Goal: Task Accomplishment & Management: Manage account settings

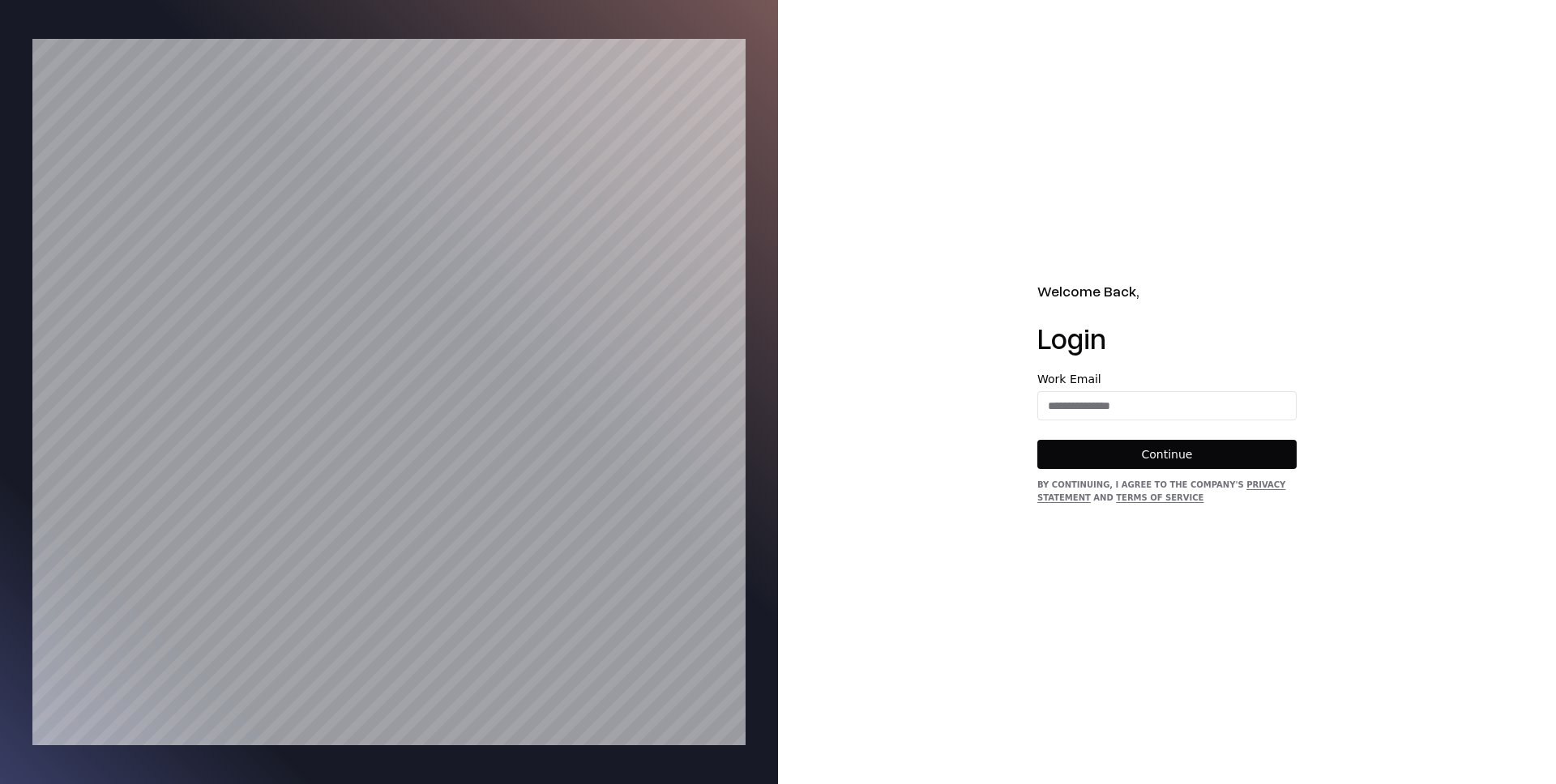
click at [1116, 417] on form "Work Email Continue" at bounding box center [1166, 421] width 259 height 96
click at [1116, 413] on input "email" at bounding box center [1166, 406] width 258 height 29
type input "**********"
click at [1143, 462] on button "Continue" at bounding box center [1166, 455] width 259 height 29
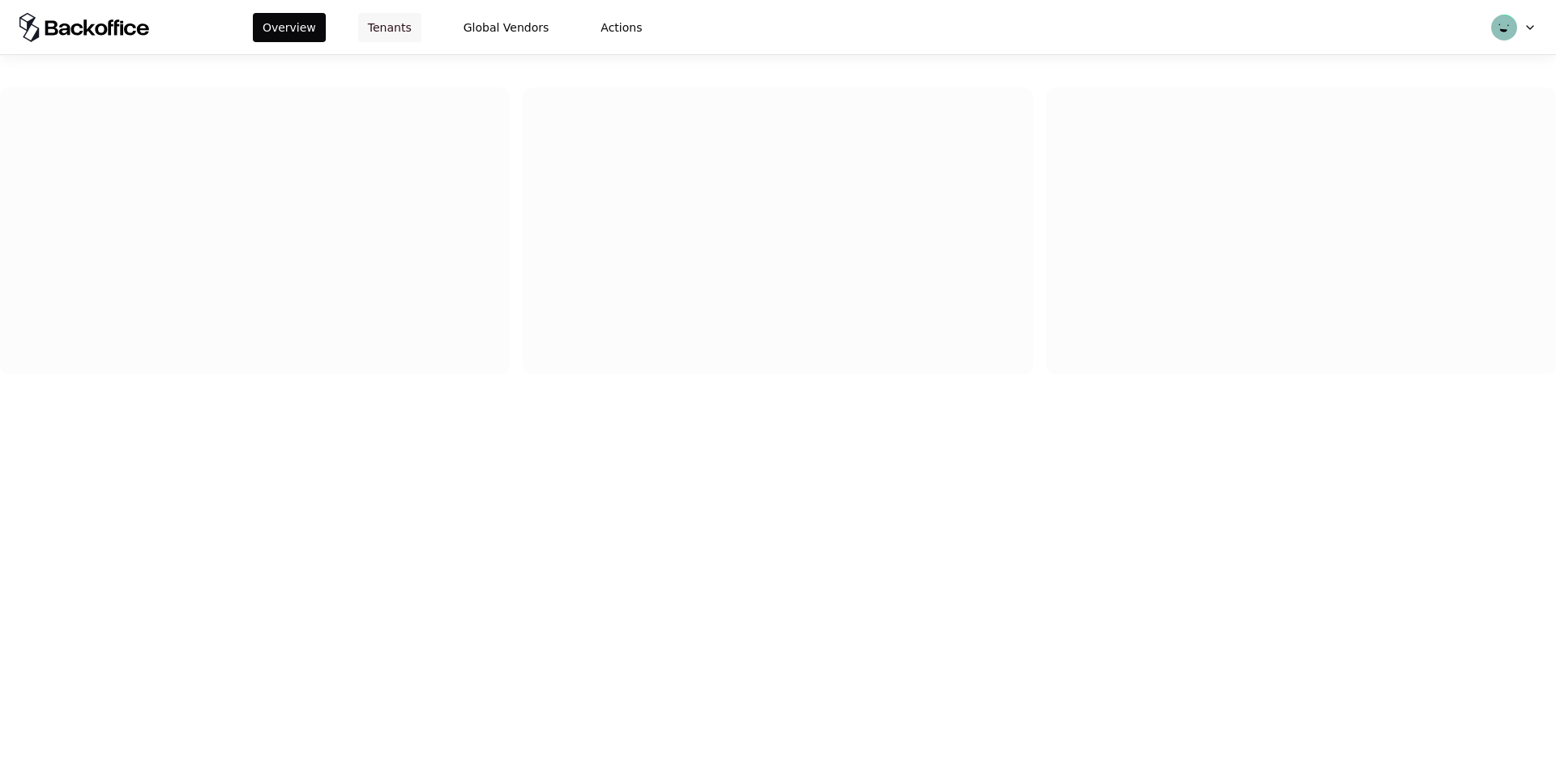
click at [386, 14] on button "Tenants" at bounding box center [390, 28] width 63 height 29
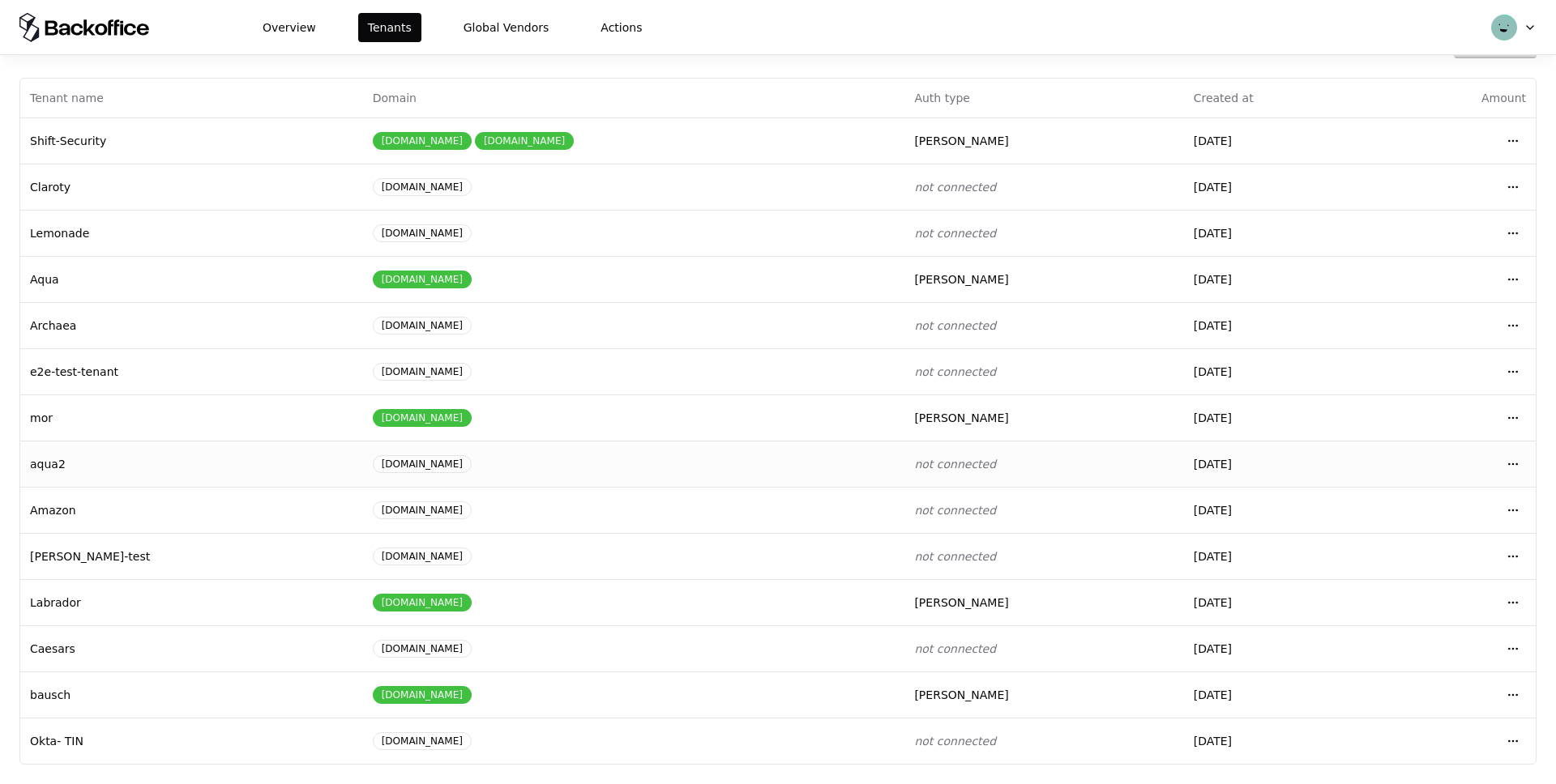
scroll to position [18, 0]
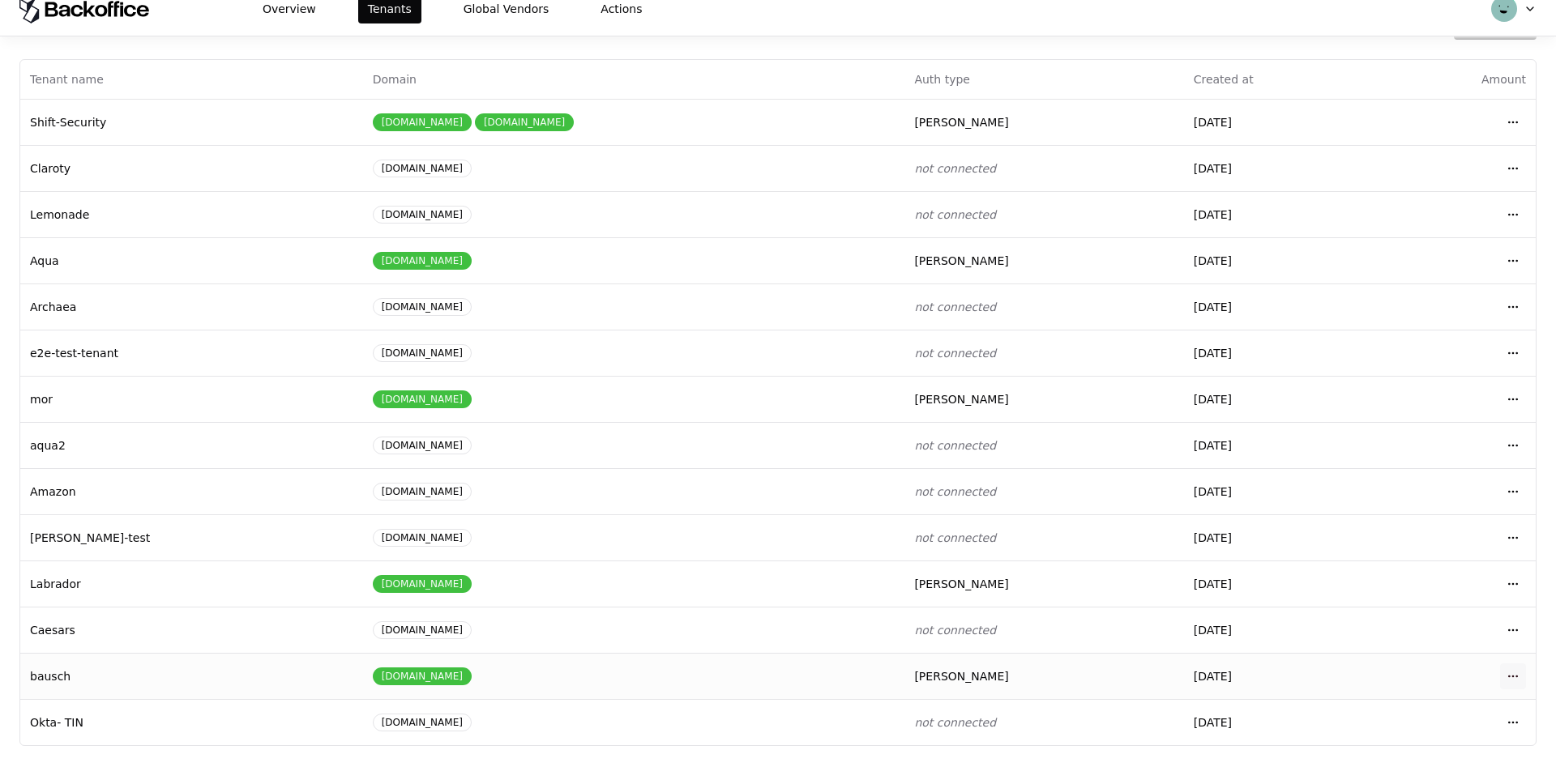
click at [1511, 674] on html "Overview Tenants Global Vendors Actions Tenants Add Tenant Tenant name Domain A…" at bounding box center [778, 373] width 1556 height 784
click at [1384, 613] on div "Login to tenant" at bounding box center [1441, 608] width 184 height 33
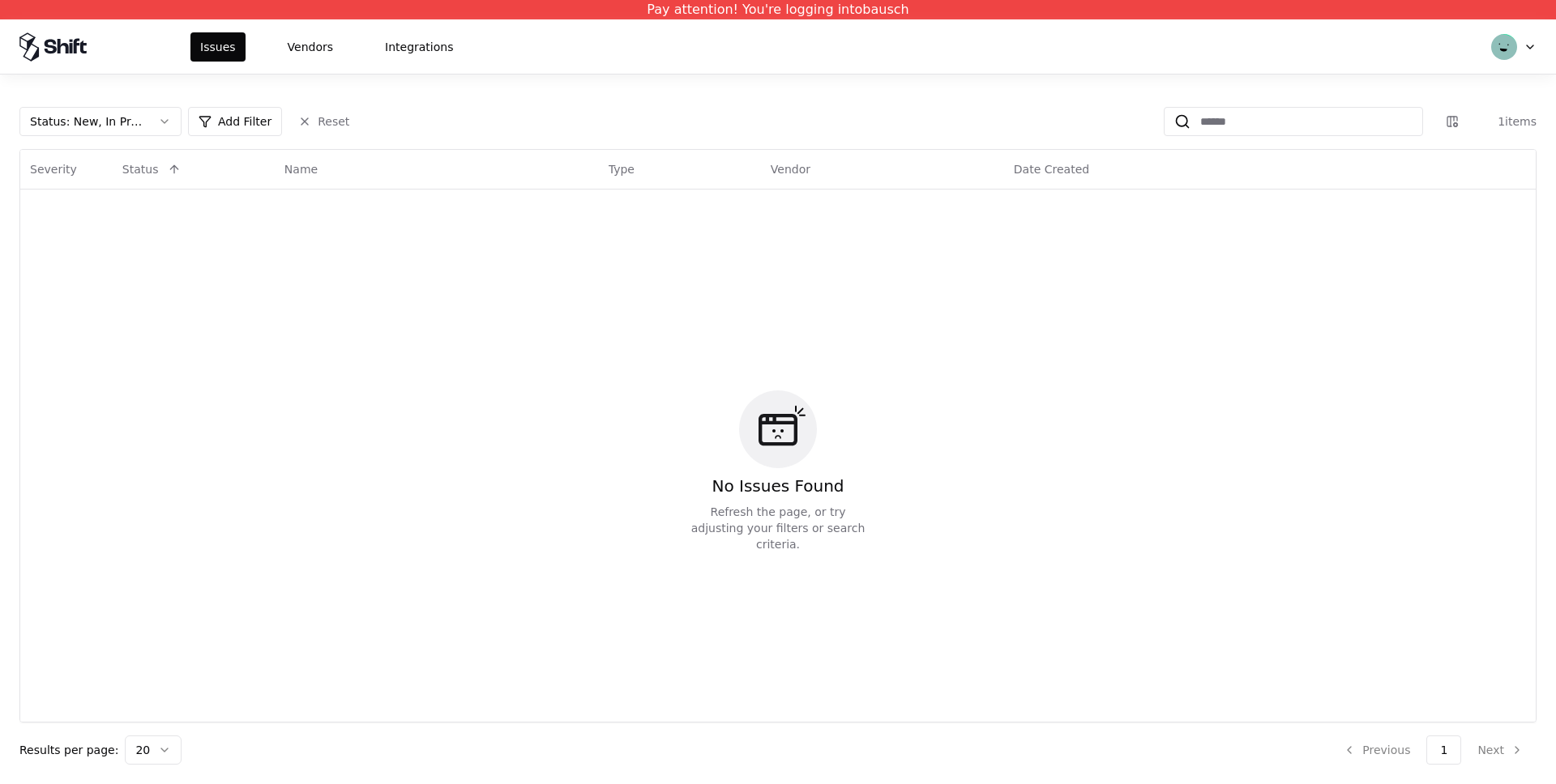
click at [169, 114] on button "Status : New, In Progress" at bounding box center [100, 122] width 162 height 29
click at [77, 281] on div "Draft" at bounding box center [101, 281] width 154 height 33
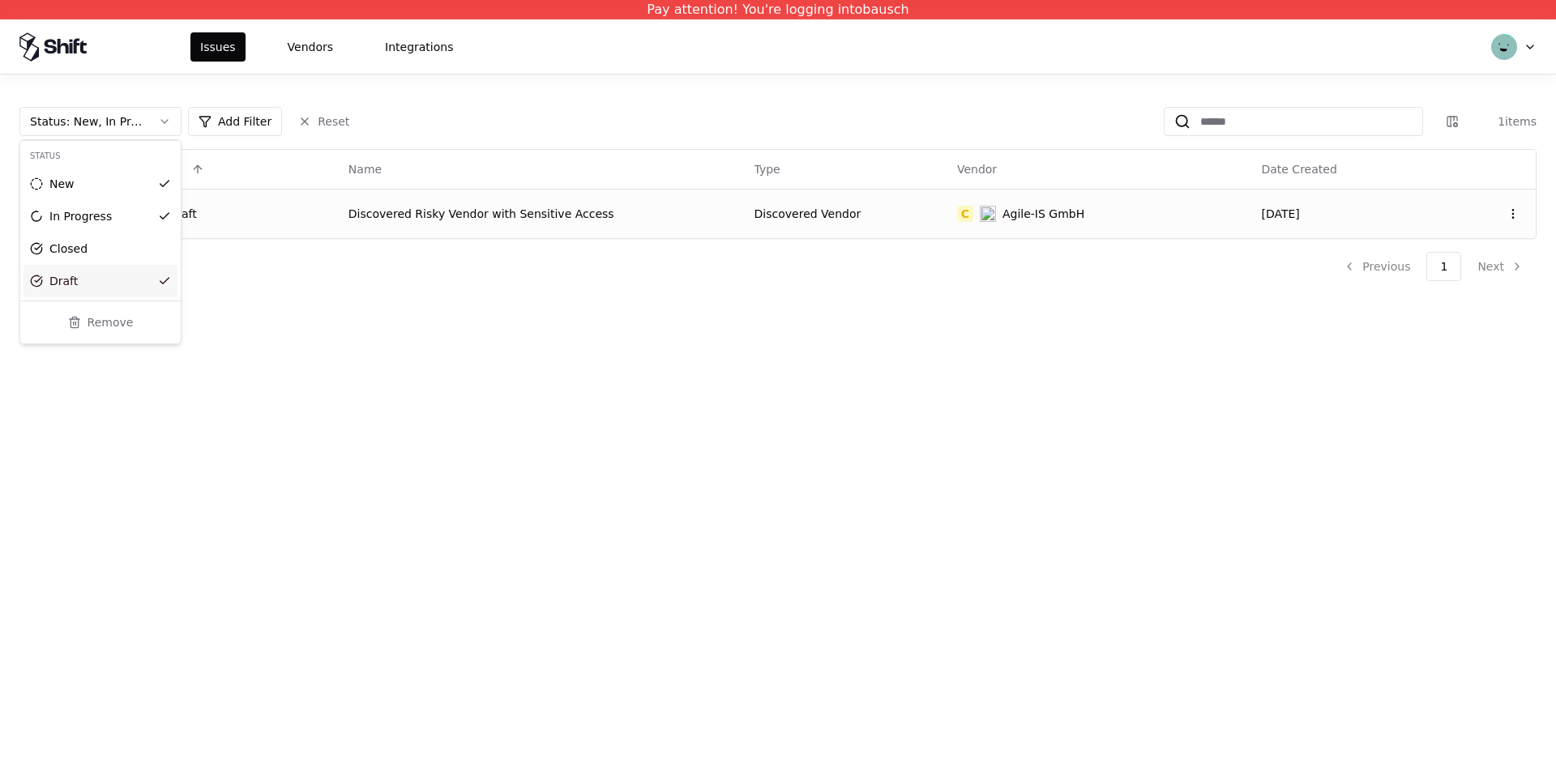
drag, startPoint x: 560, startPoint y: 230, endPoint x: 549, endPoint y: 224, distance: 12.5
click at [559, 230] on html "Pay attention! You're logging into bausch Issues Vendors Integrations Status : …" at bounding box center [778, 392] width 1556 height 784
click at [519, 213] on div "Discovered Risky Vendor with Sensitive Access" at bounding box center [542, 213] width 387 height 16
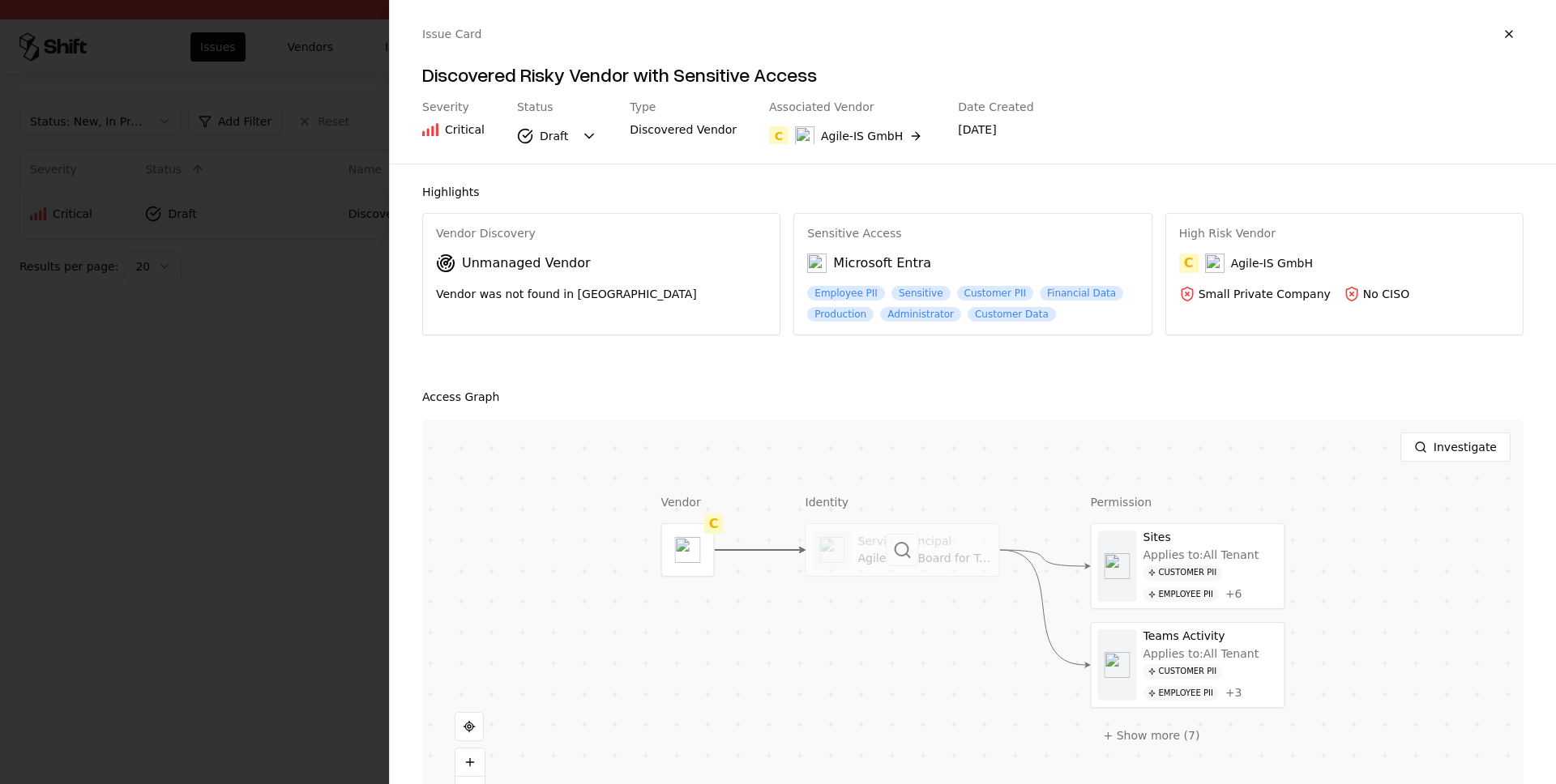
click at [860, 546] on div at bounding box center [902, 550] width 192 height 52
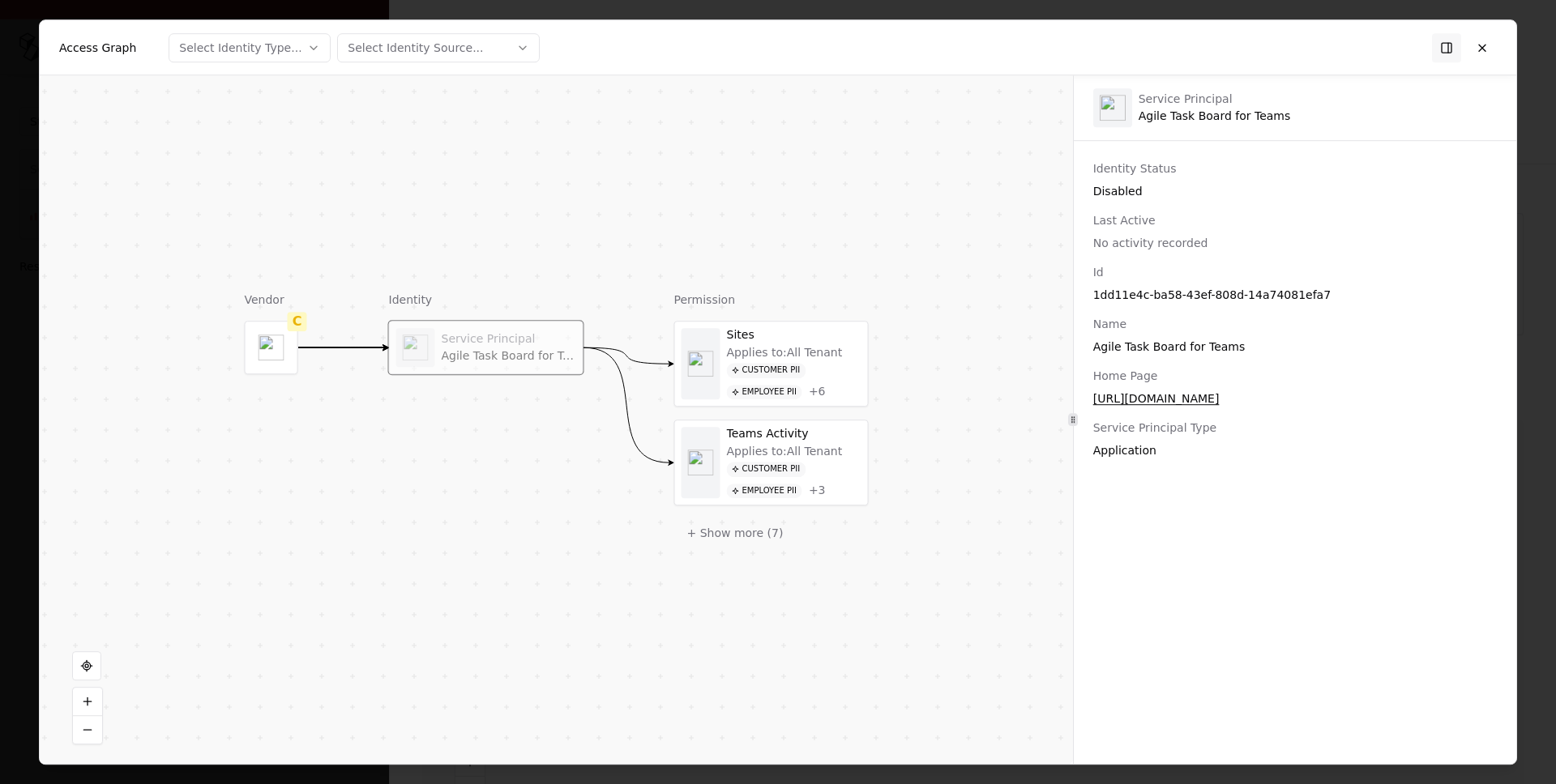
click at [1119, 184] on div "Disabled" at bounding box center [1295, 190] width 403 height 16
click at [1490, 45] on button at bounding box center [1482, 48] width 29 height 29
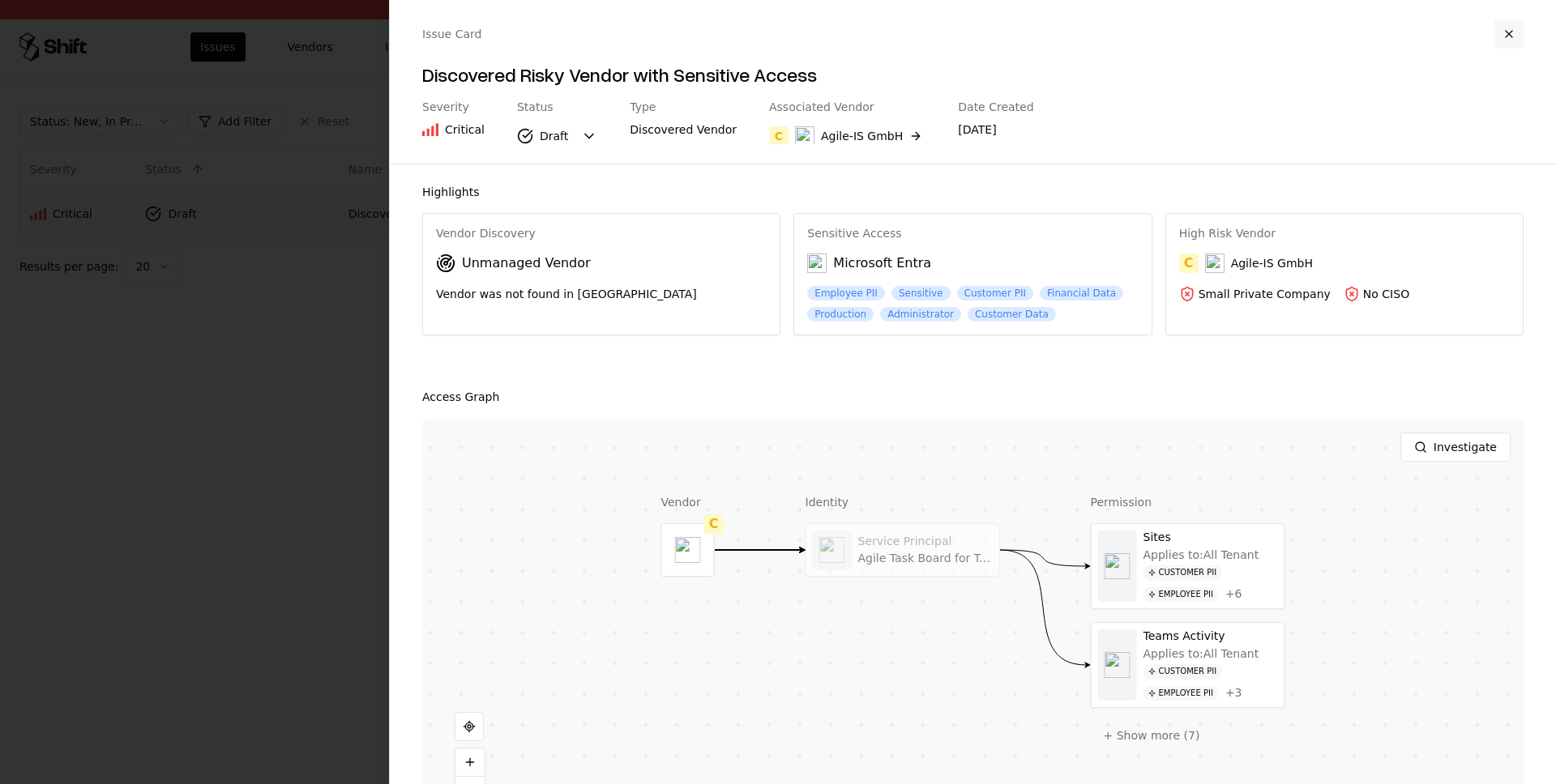
click at [1500, 32] on button "button" at bounding box center [1509, 34] width 29 height 29
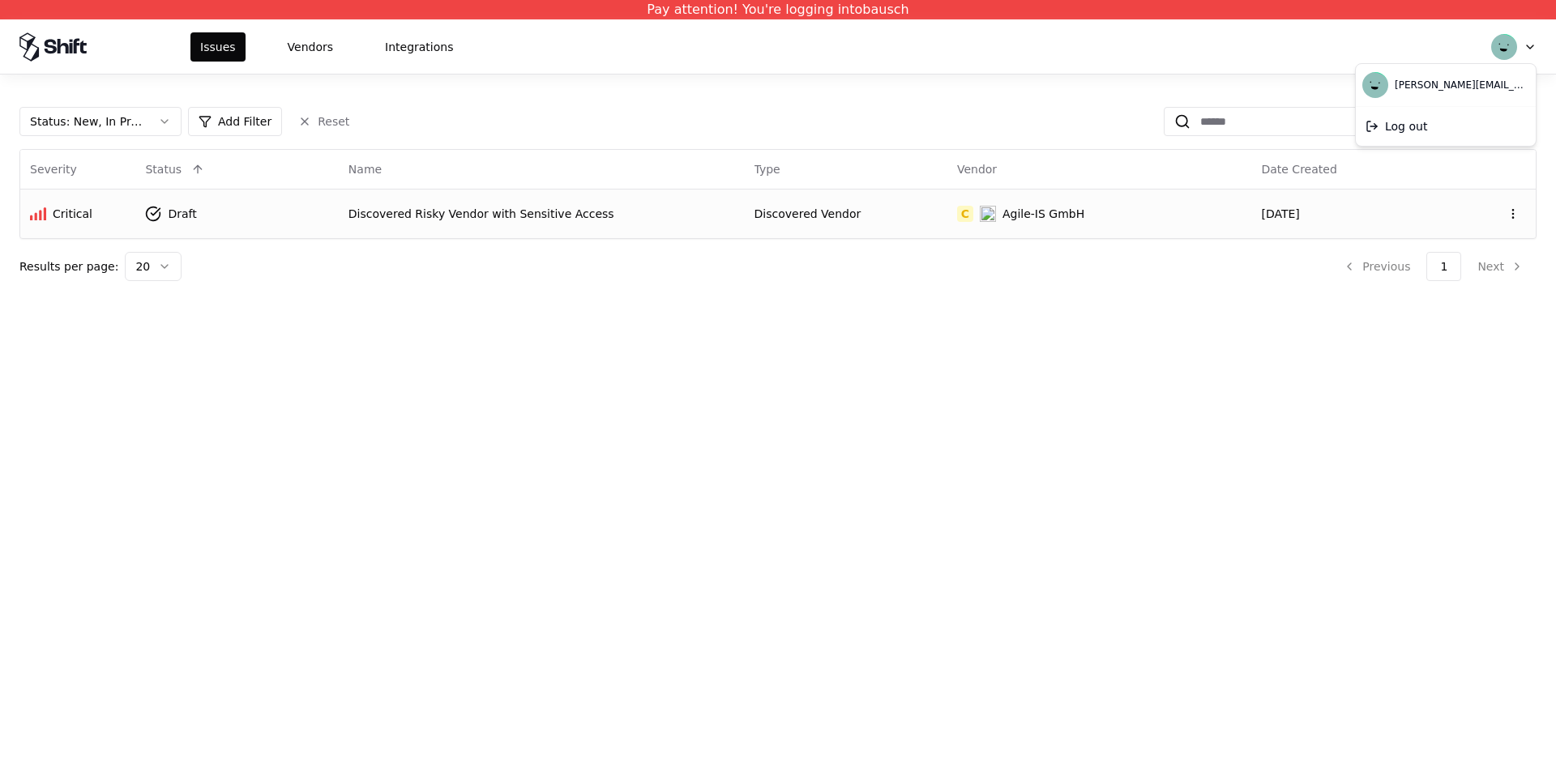
click at [1527, 46] on html "Pay attention! You're logging into bausch Issues Vendors Integrations Status : …" at bounding box center [778, 392] width 1556 height 784
click at [1427, 131] on div "Log out" at bounding box center [1445, 126] width 173 height 33
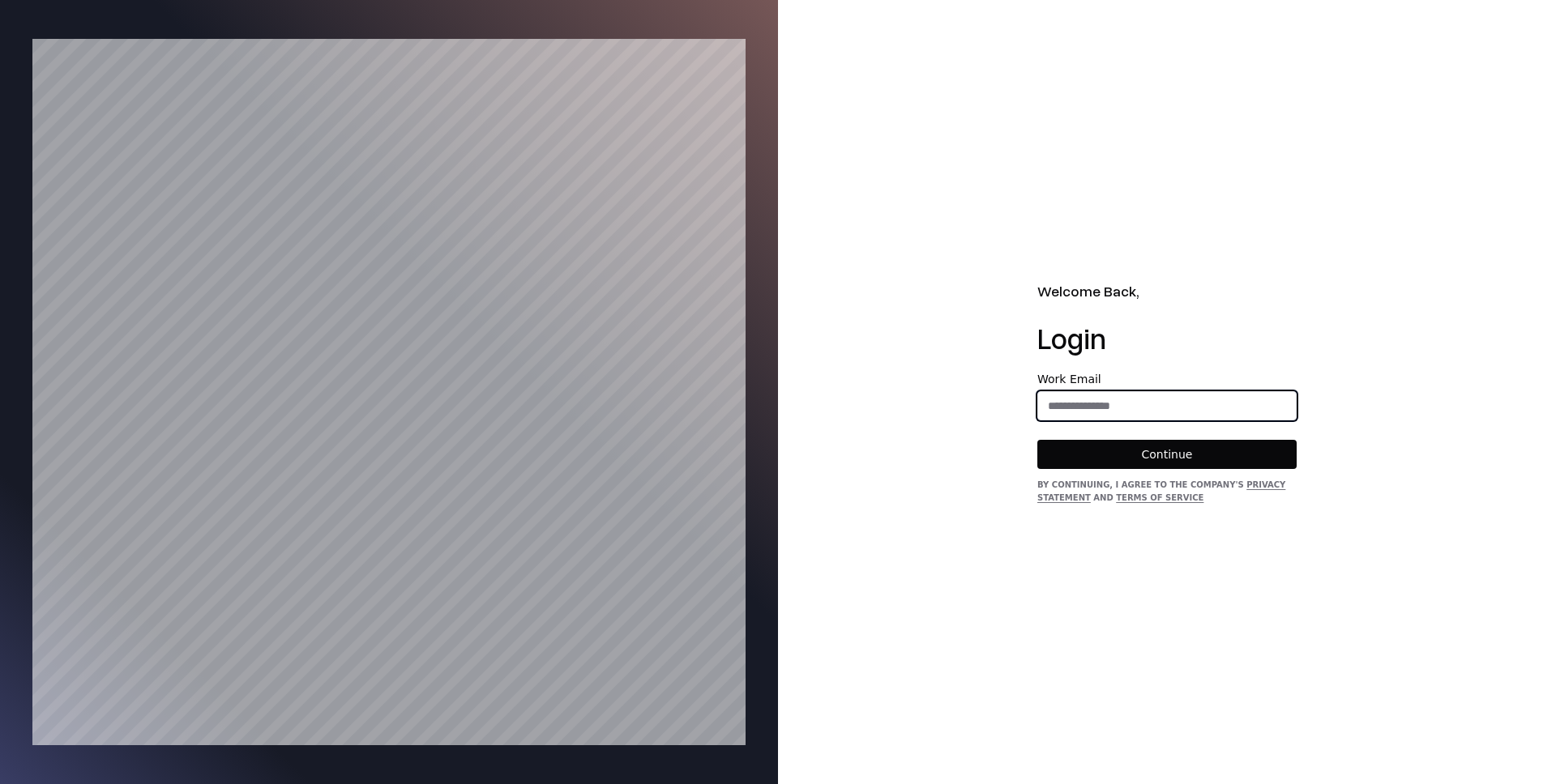
click at [1084, 406] on input "email" at bounding box center [1166, 406] width 258 height 29
type input "**********"
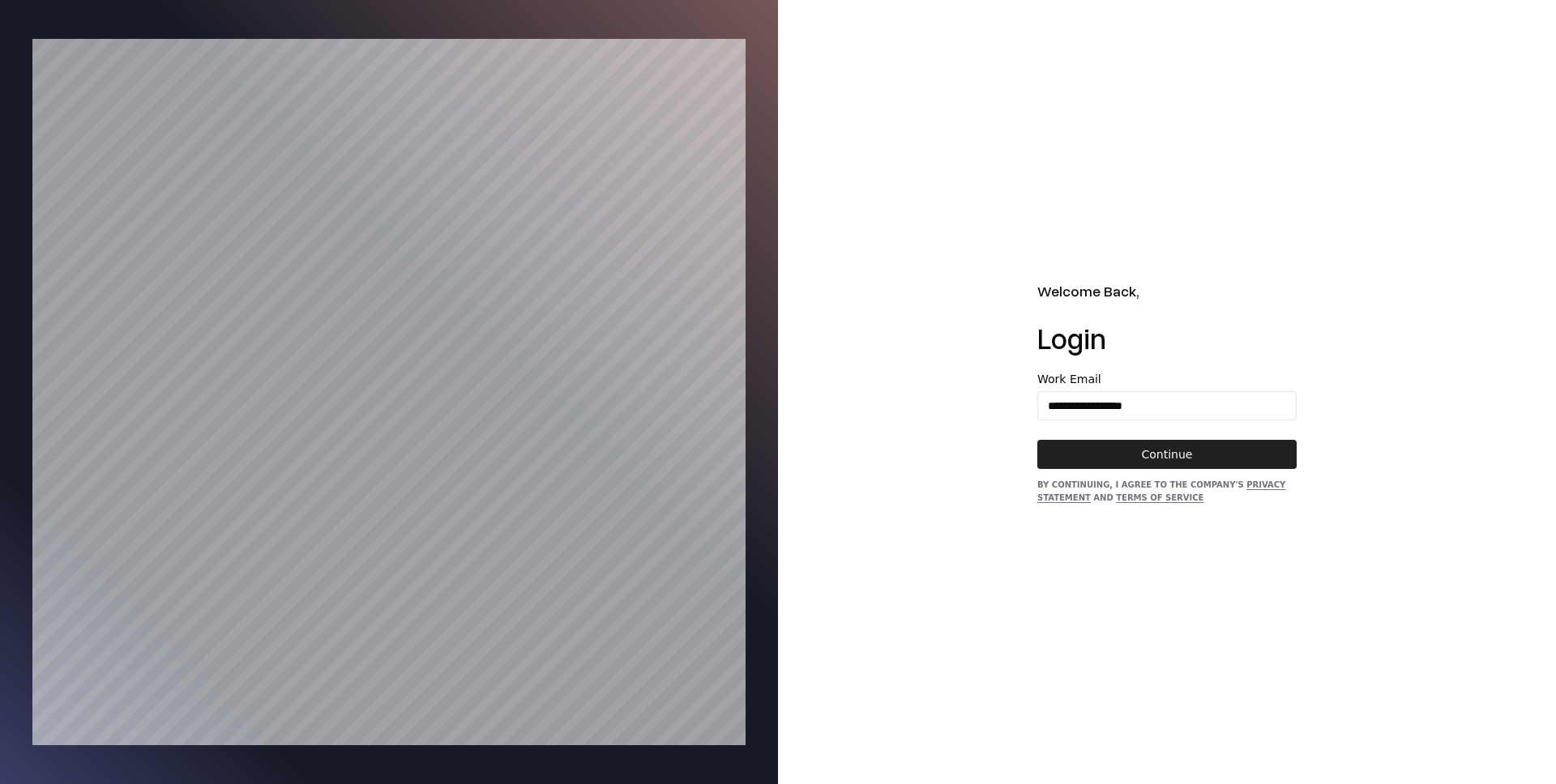
click at [1163, 452] on button "Continue" at bounding box center [1166, 455] width 259 height 29
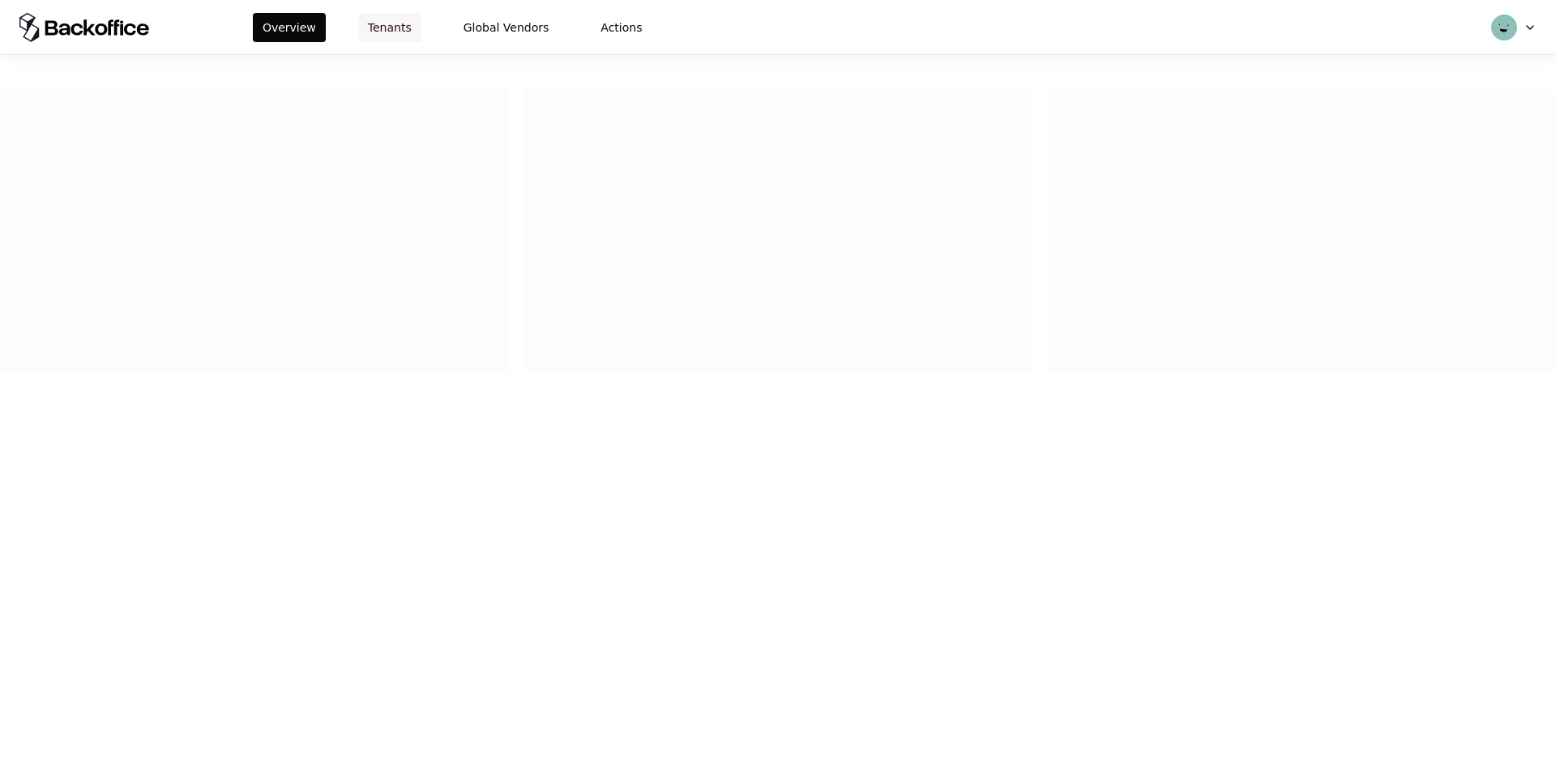
click at [390, 24] on button "Tenants" at bounding box center [390, 28] width 63 height 29
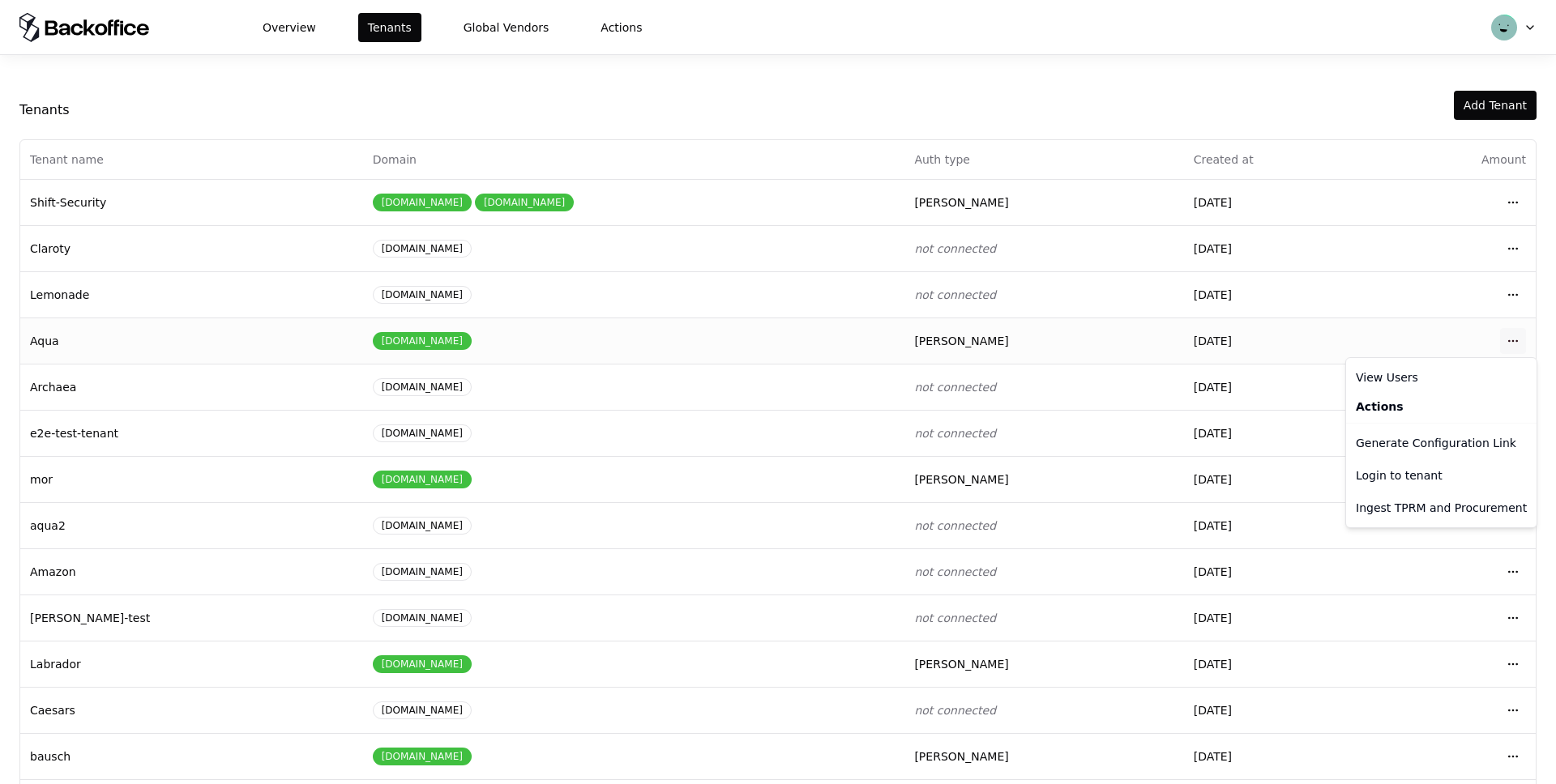
click at [1518, 344] on html "Overview Tenants Global Vendors Actions Tenants Add Tenant Tenant name Domain A…" at bounding box center [778, 392] width 1556 height 784
click at [1419, 478] on div "Login to tenant" at bounding box center [1441, 476] width 184 height 33
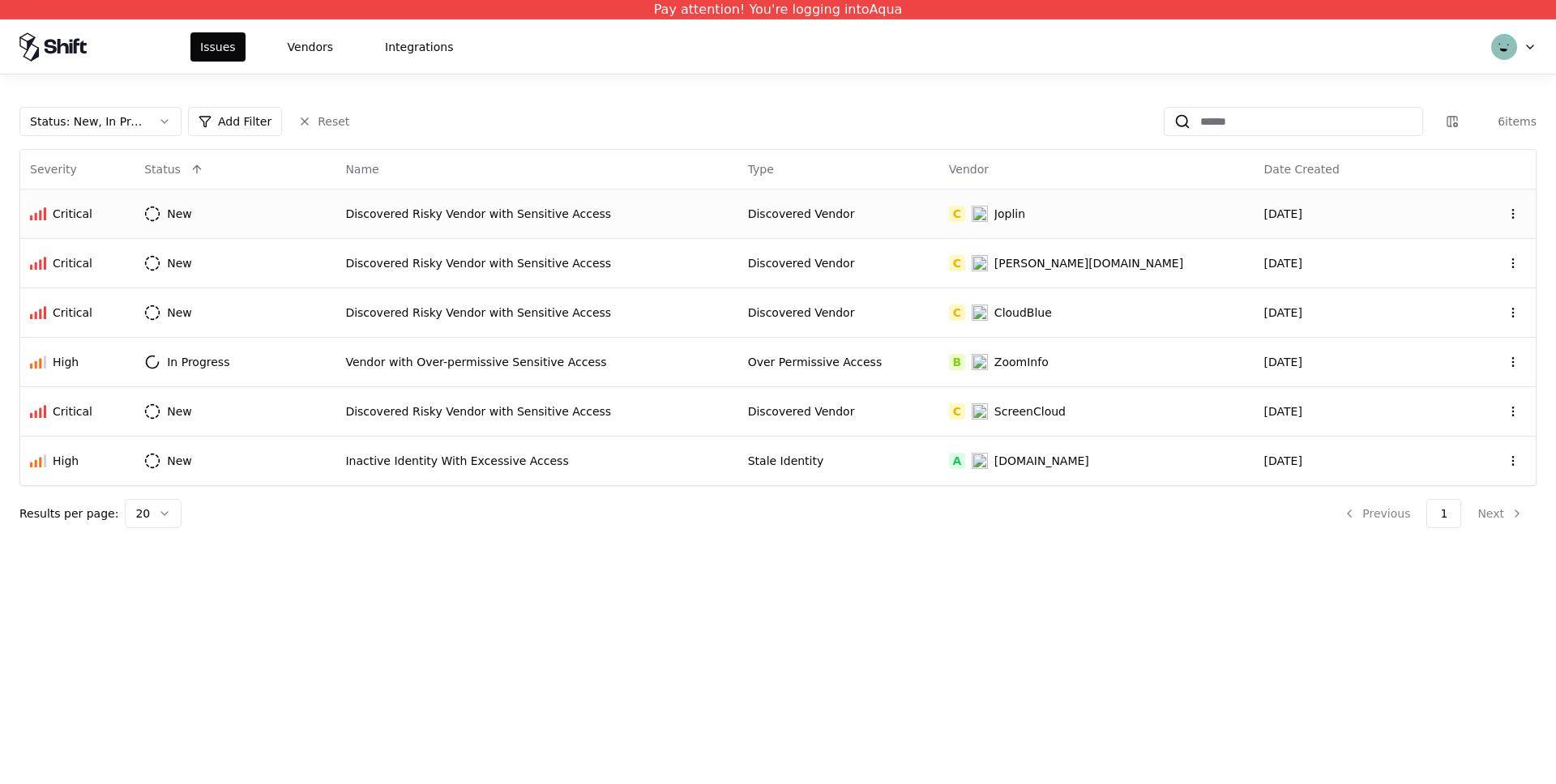
click at [403, 213] on div "Discovered Risky Vendor with Sensitive Access" at bounding box center [536, 213] width 382 height 16
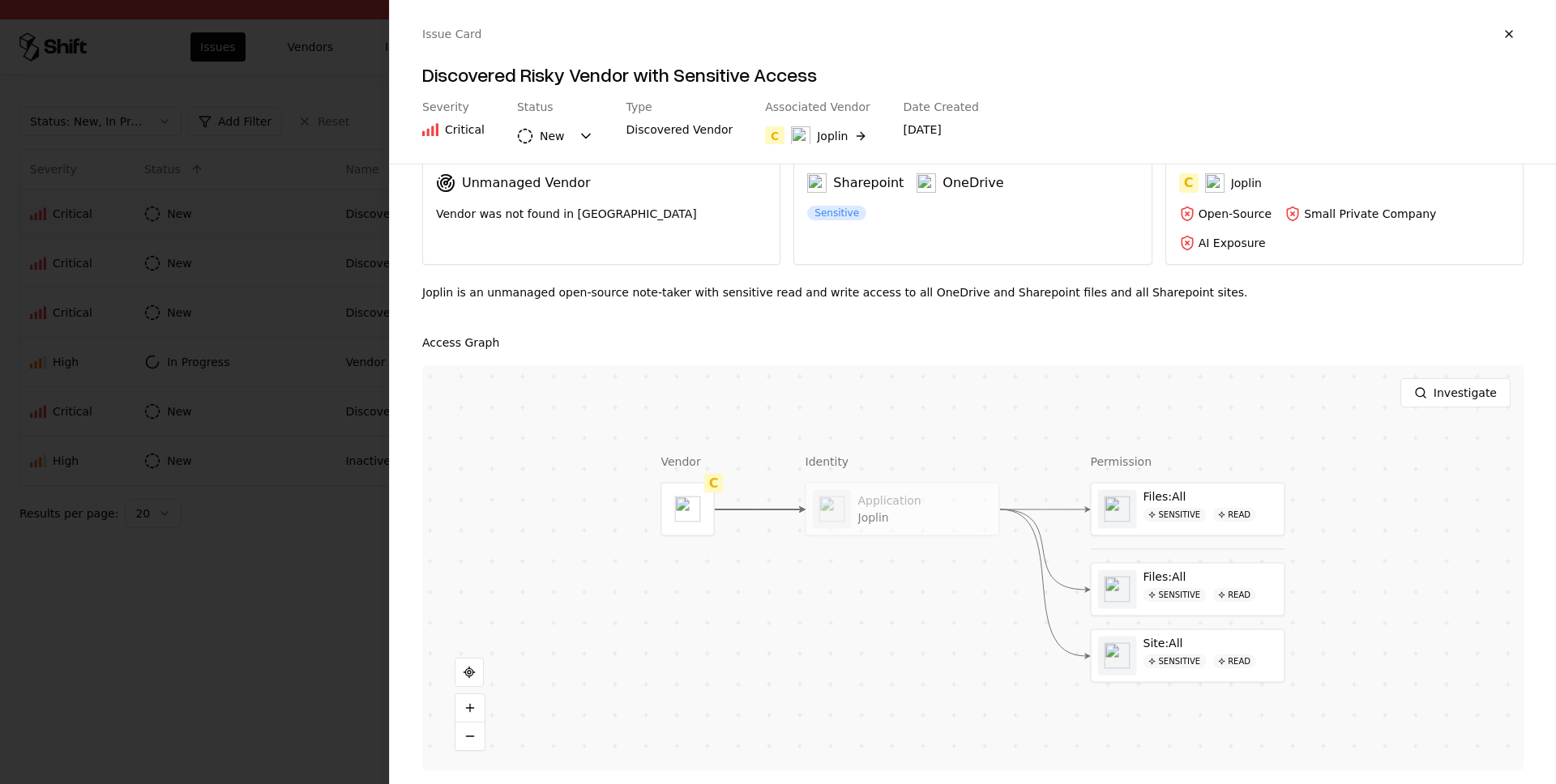
scroll to position [86, 0]
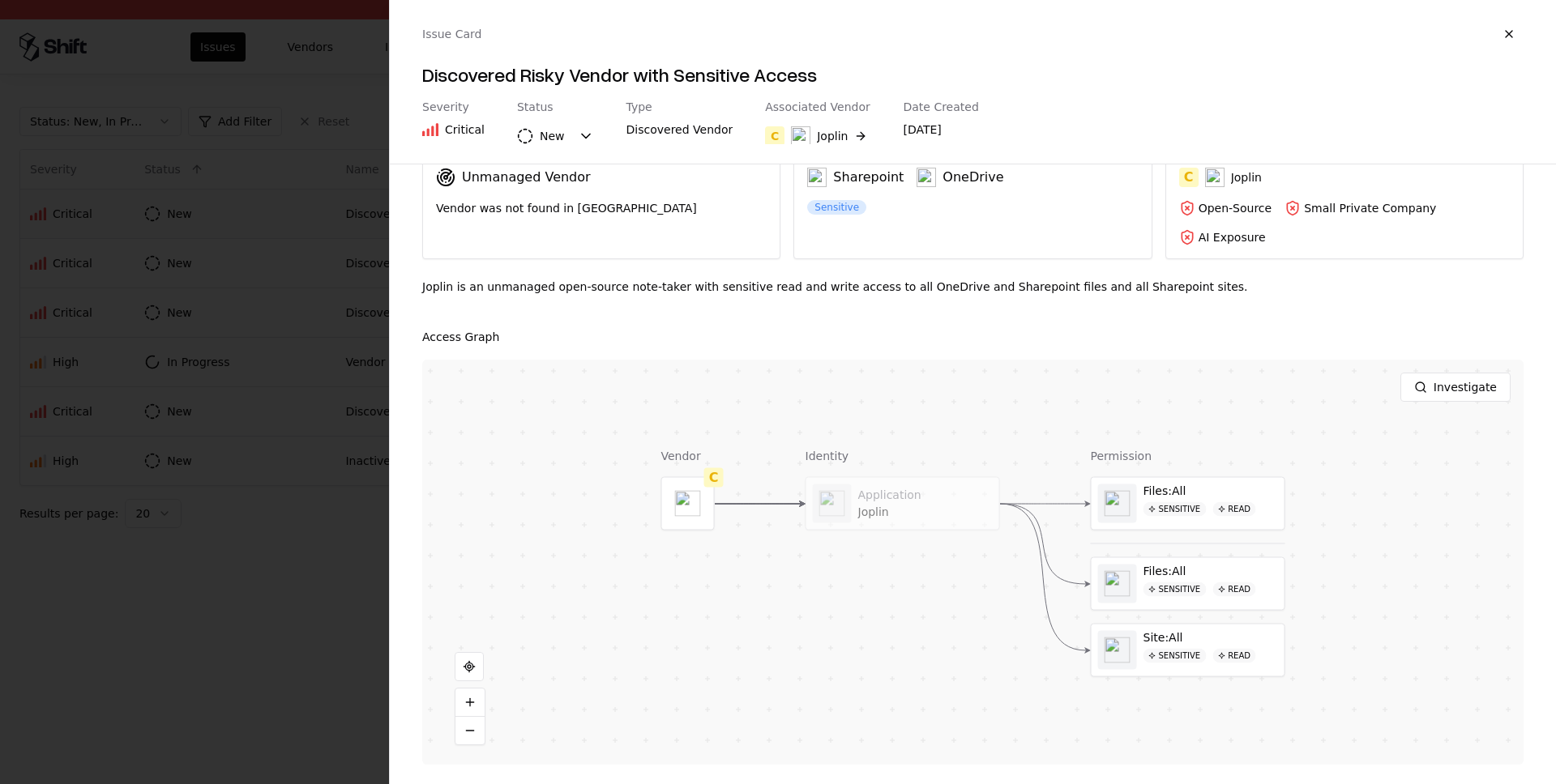
drag, startPoint x: 139, startPoint y: 535, endPoint x: 157, endPoint y: 534, distance: 18.0
click at [144, 534] on div at bounding box center [778, 392] width 1556 height 784
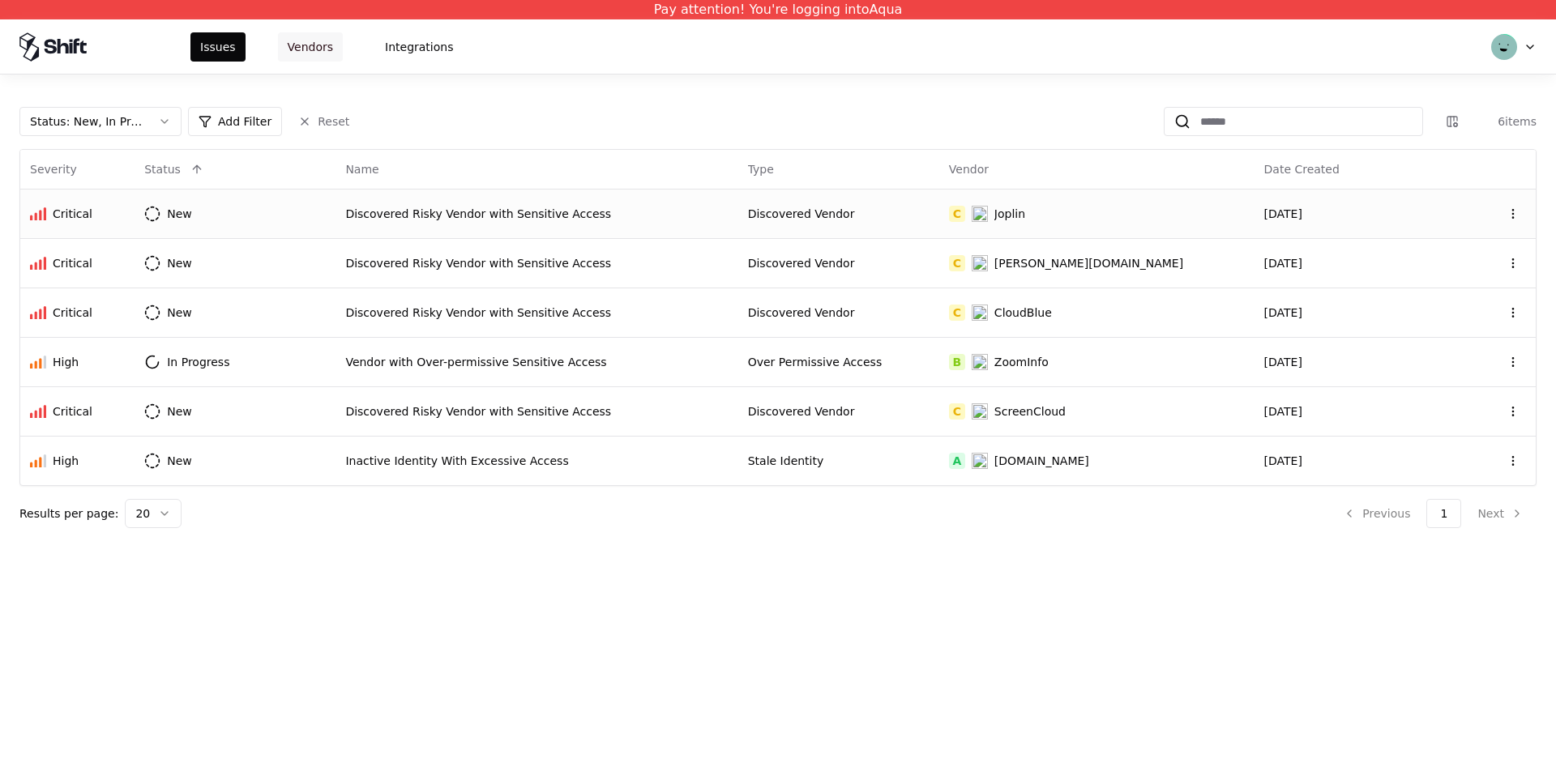
click at [309, 47] on button "Vendors" at bounding box center [310, 47] width 65 height 29
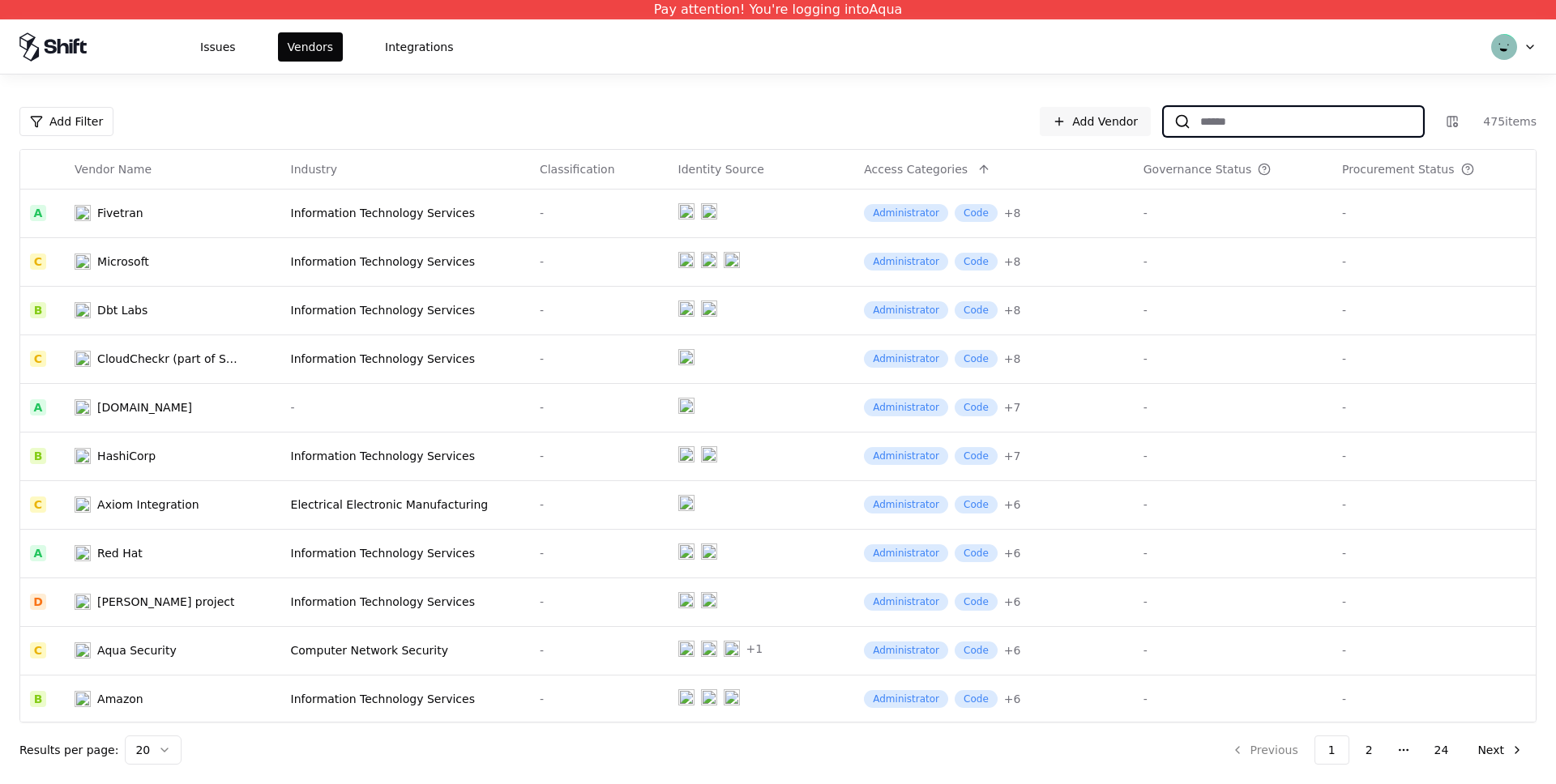
click at [1269, 130] on input at bounding box center [1306, 122] width 232 height 29
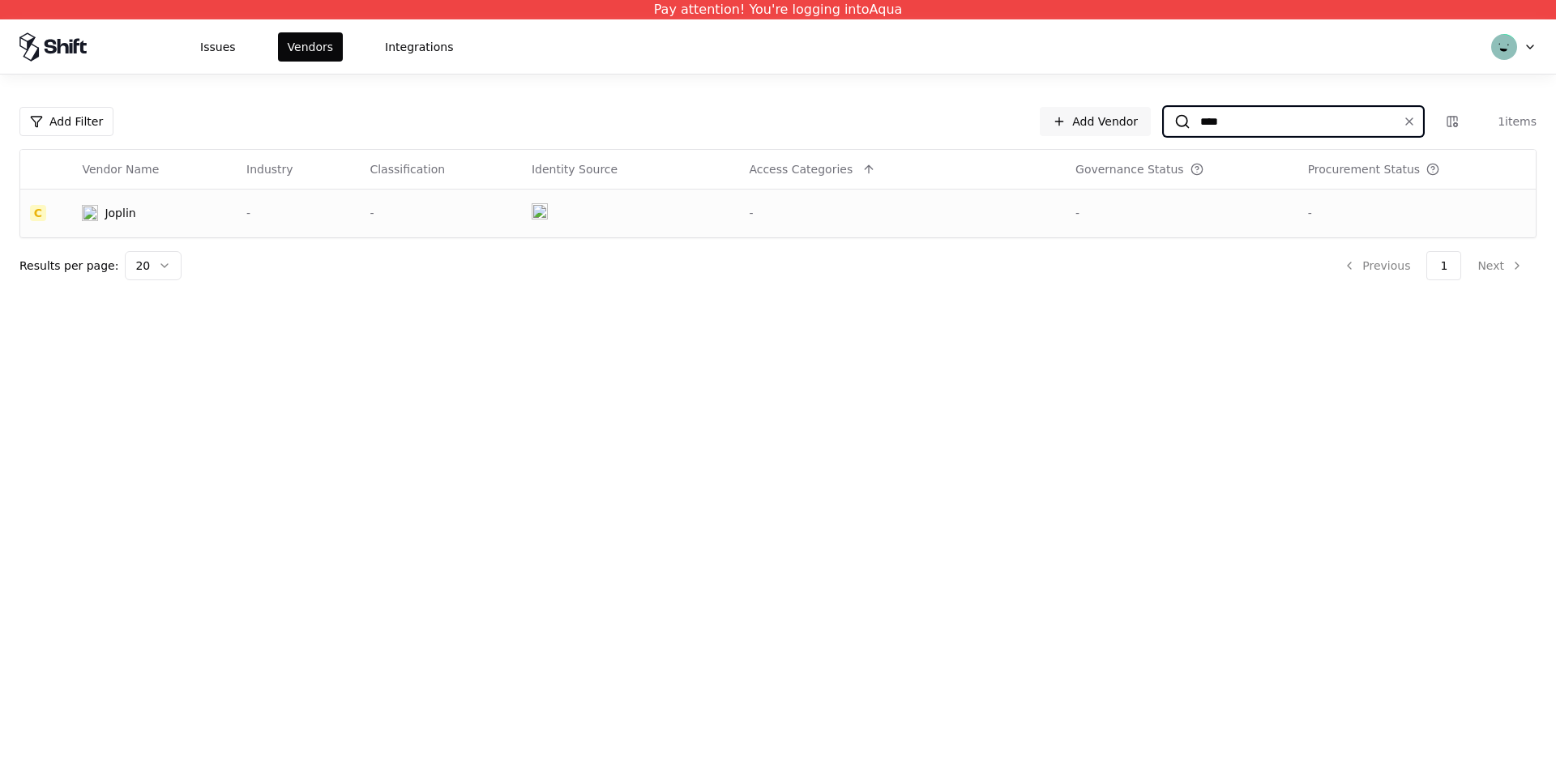
type input "****"
click at [324, 223] on td "-" at bounding box center [298, 213] width 124 height 49
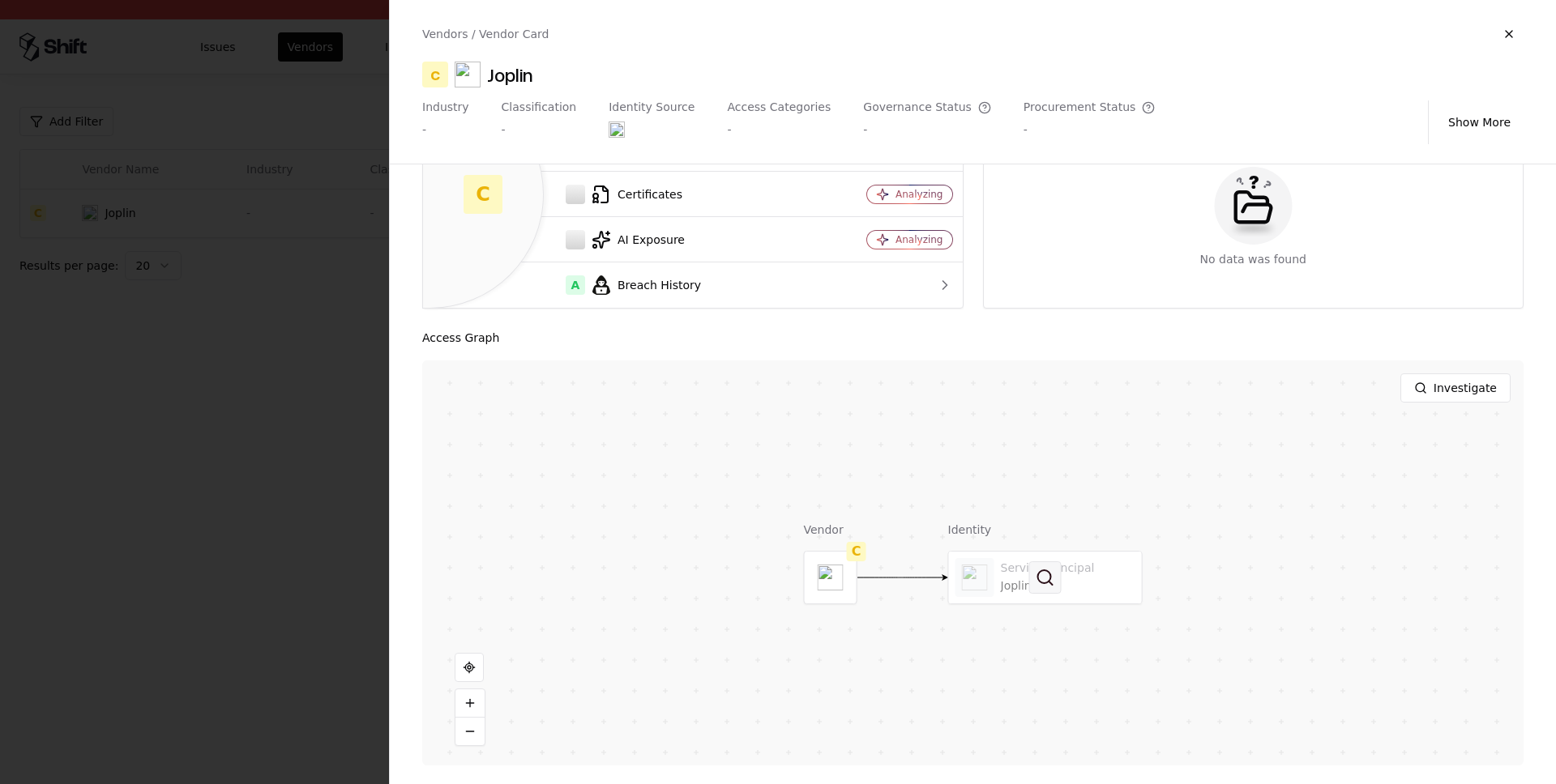
click at [1038, 583] on button at bounding box center [1046, 578] width 33 height 33
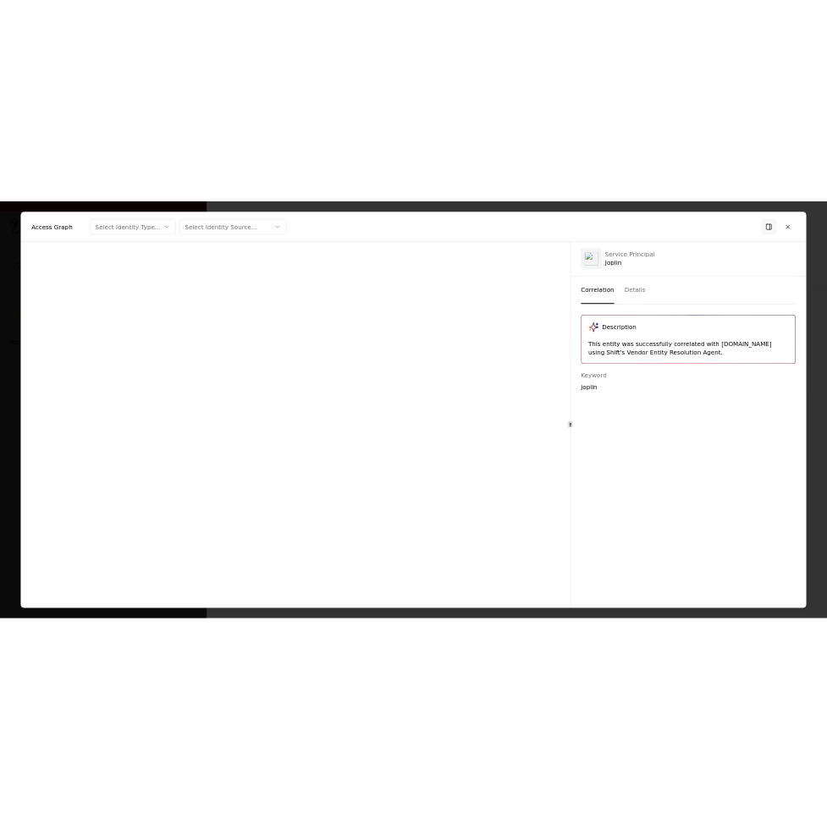
scroll to position [295, 0]
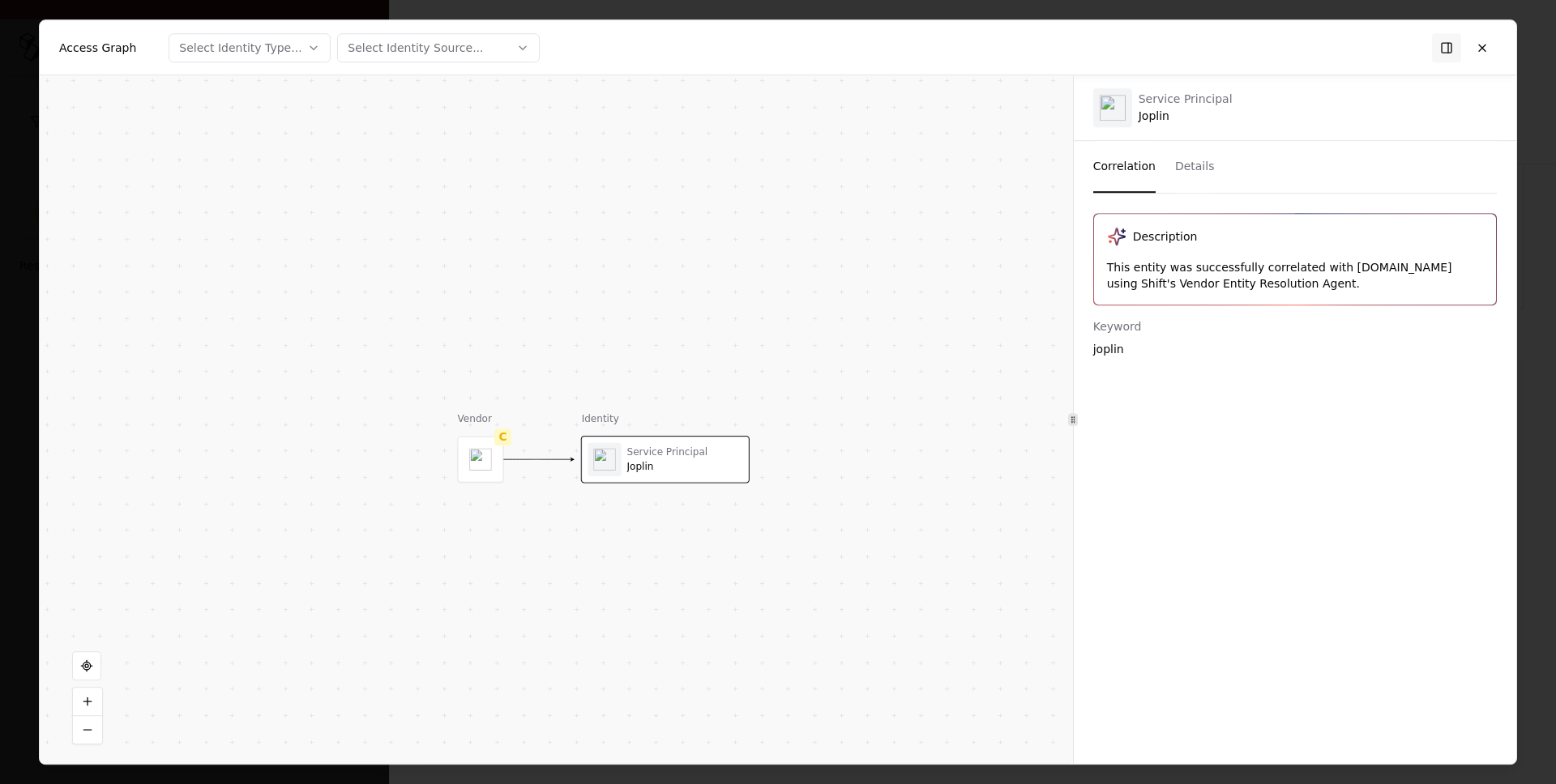
click at [1168, 173] on div "Correlation Details" at bounding box center [1295, 167] width 403 height 53
click at [1215, 161] on div "Correlation Details" at bounding box center [1295, 167] width 403 height 53
click at [1206, 166] on button "Details" at bounding box center [1194, 167] width 39 height 52
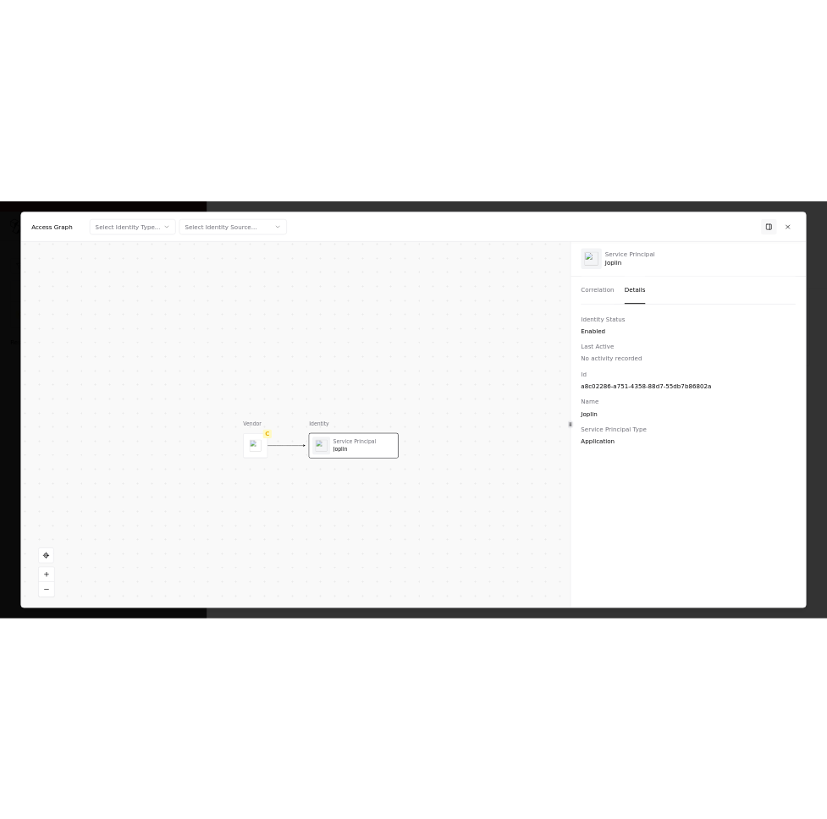
scroll to position [322, 0]
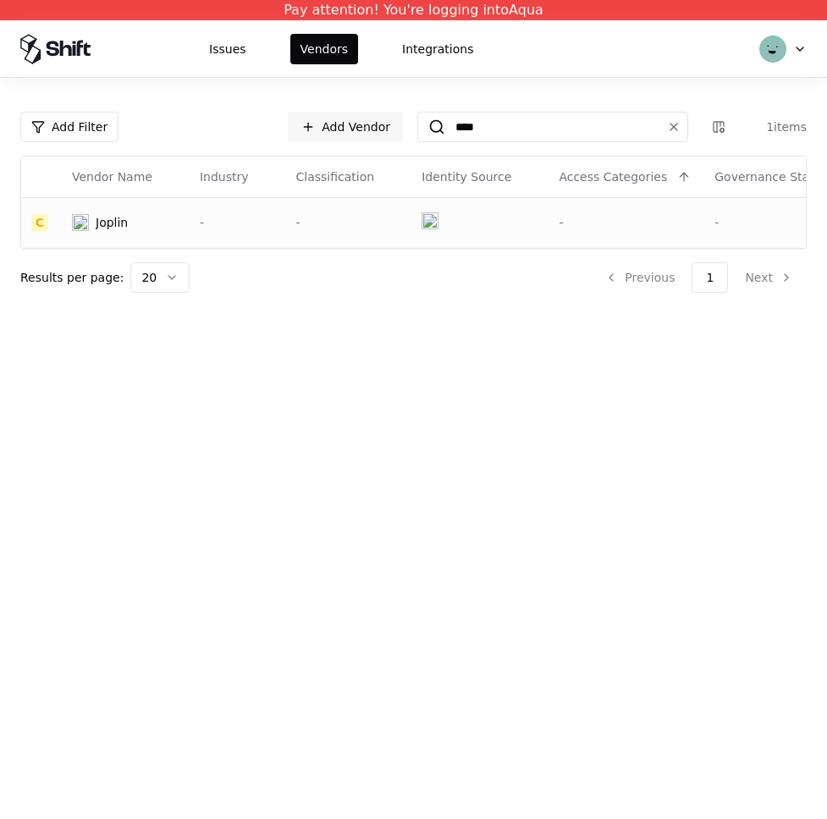
click at [411, 213] on td at bounding box center [479, 222] width 137 height 51
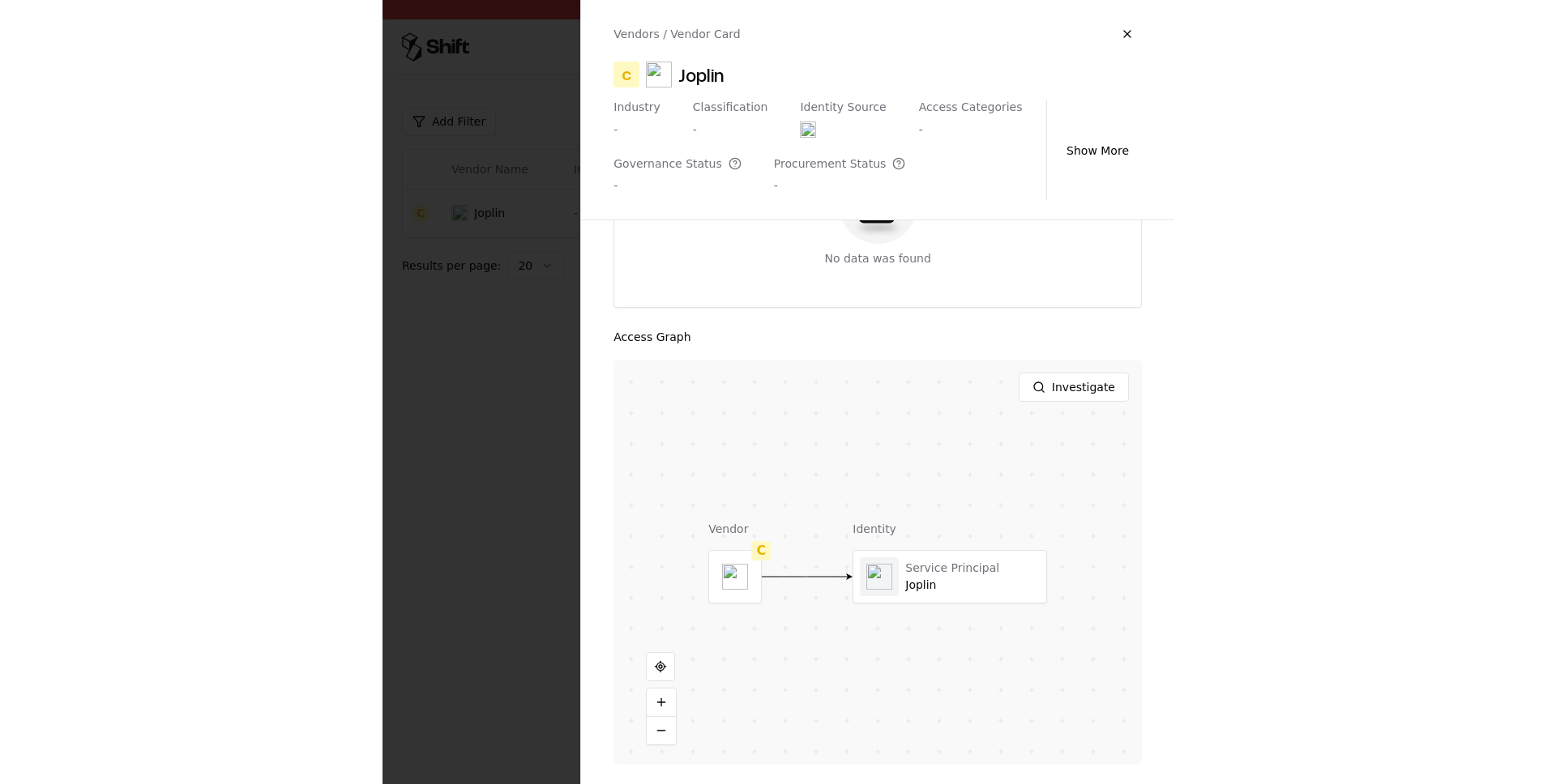
scroll to position [283, 0]
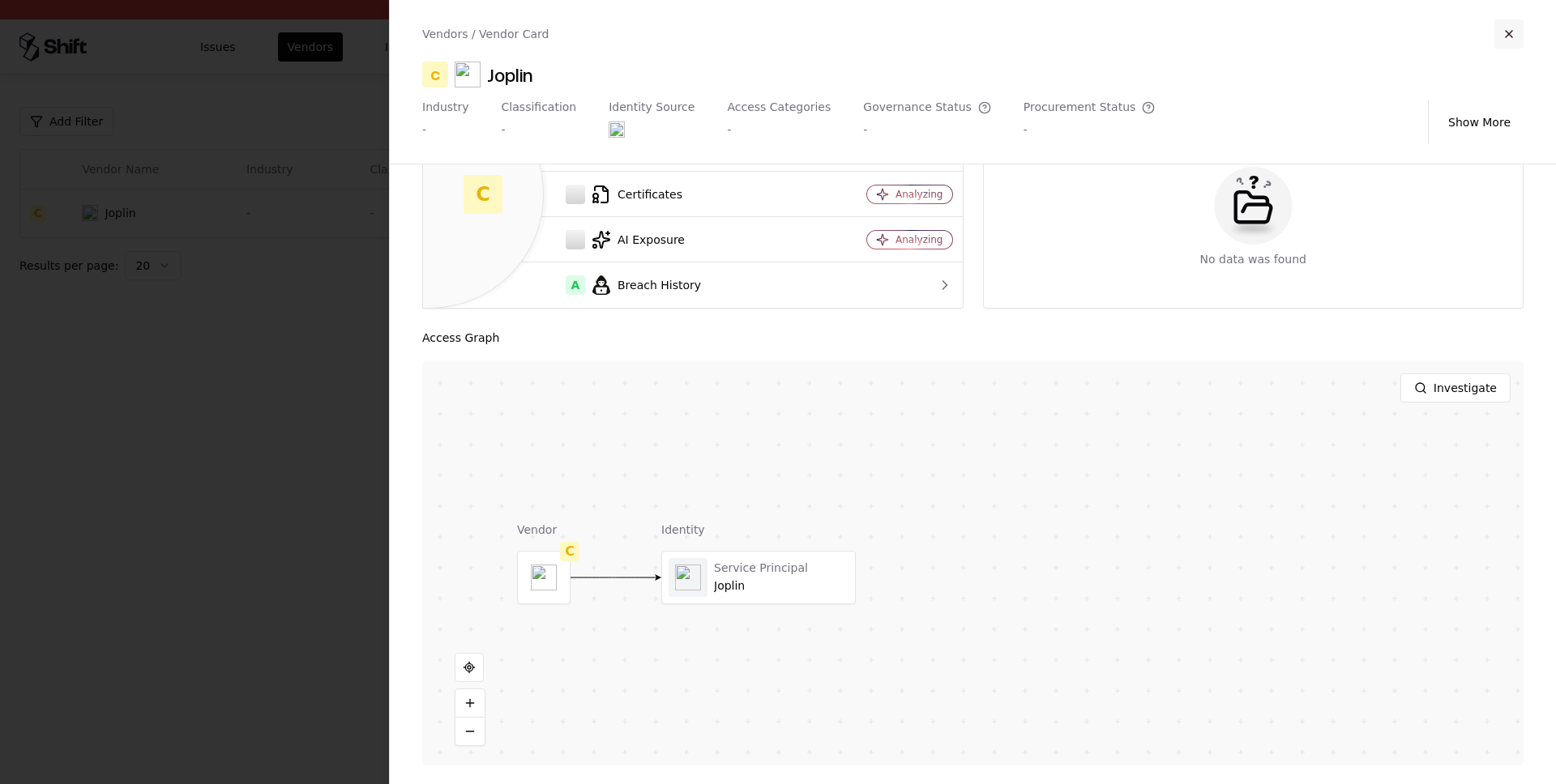
click at [791, 29] on button "button" at bounding box center [1509, 34] width 29 height 29
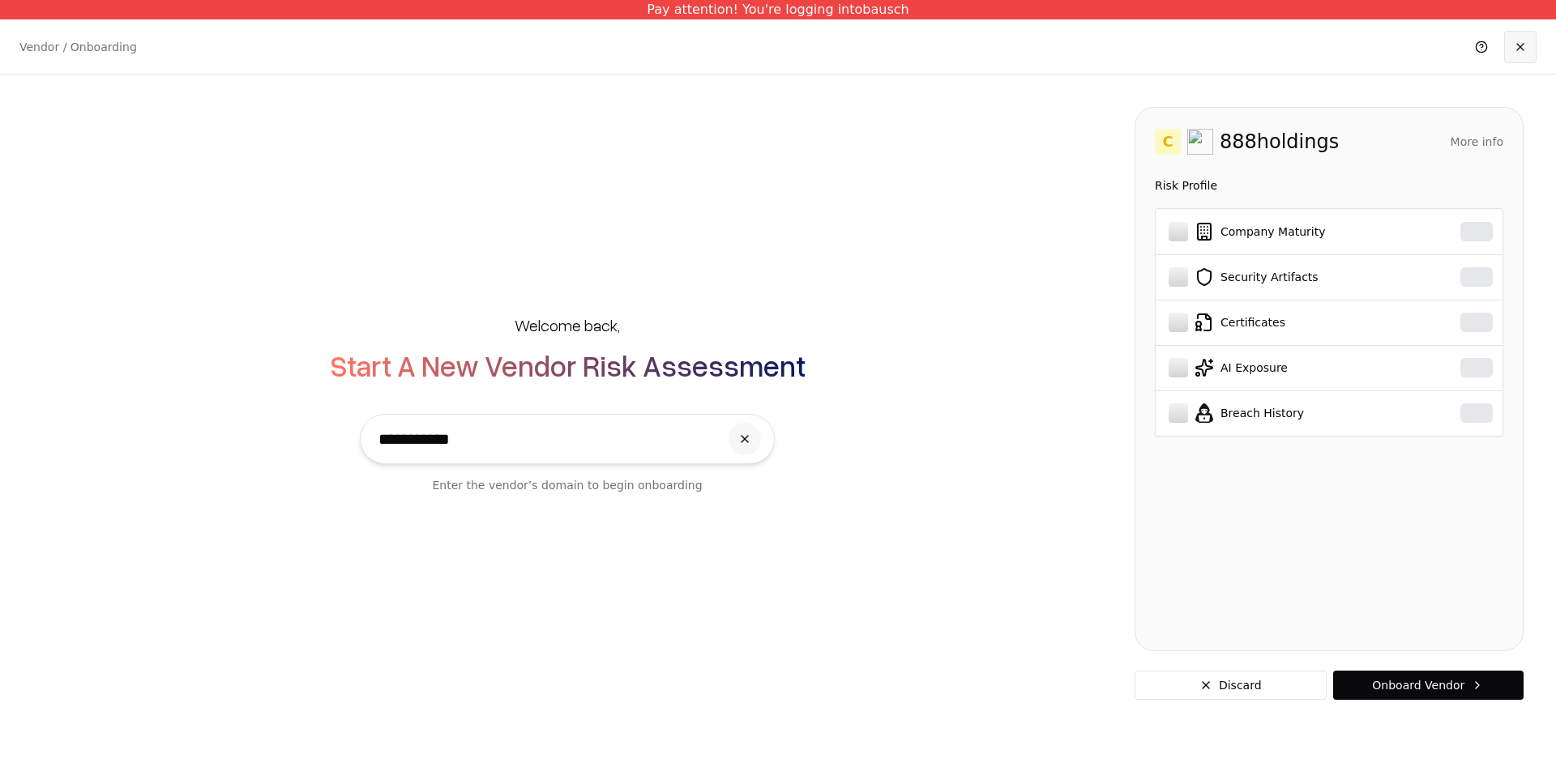
click at [1532, 47] on link at bounding box center [1521, 47] width 33 height 33
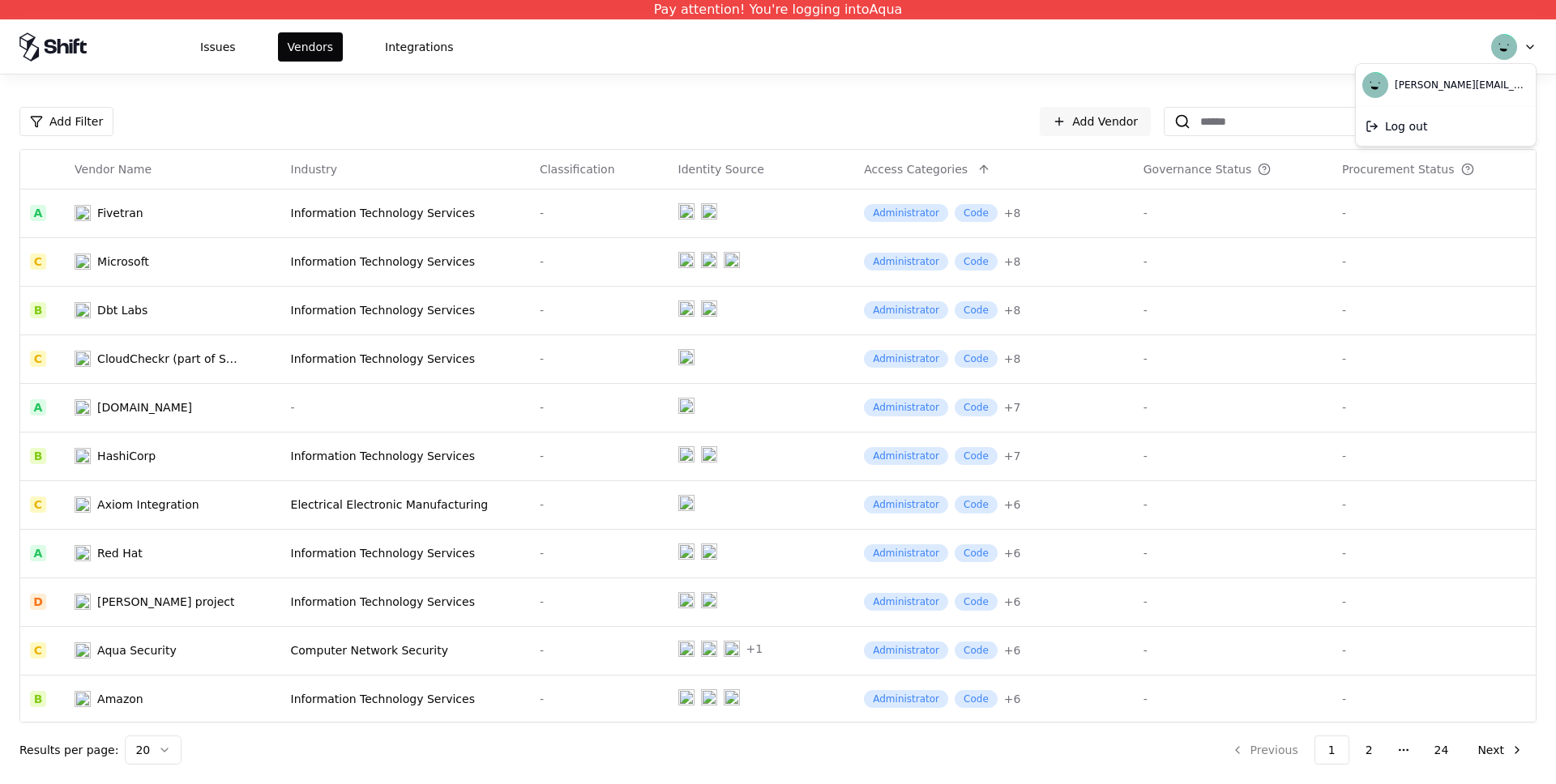
click at [1522, 42] on html "Pay attention! You're logging into Aqua Issues Vendors Integrations Add Filter …" at bounding box center [778, 392] width 1556 height 784
click at [1532, 53] on html "Pay attention! You're logging into Aqua Issues Vendors Integrations Add Filter …" at bounding box center [778, 392] width 1556 height 784
click at [1439, 123] on div "Log out" at bounding box center [1445, 126] width 173 height 33
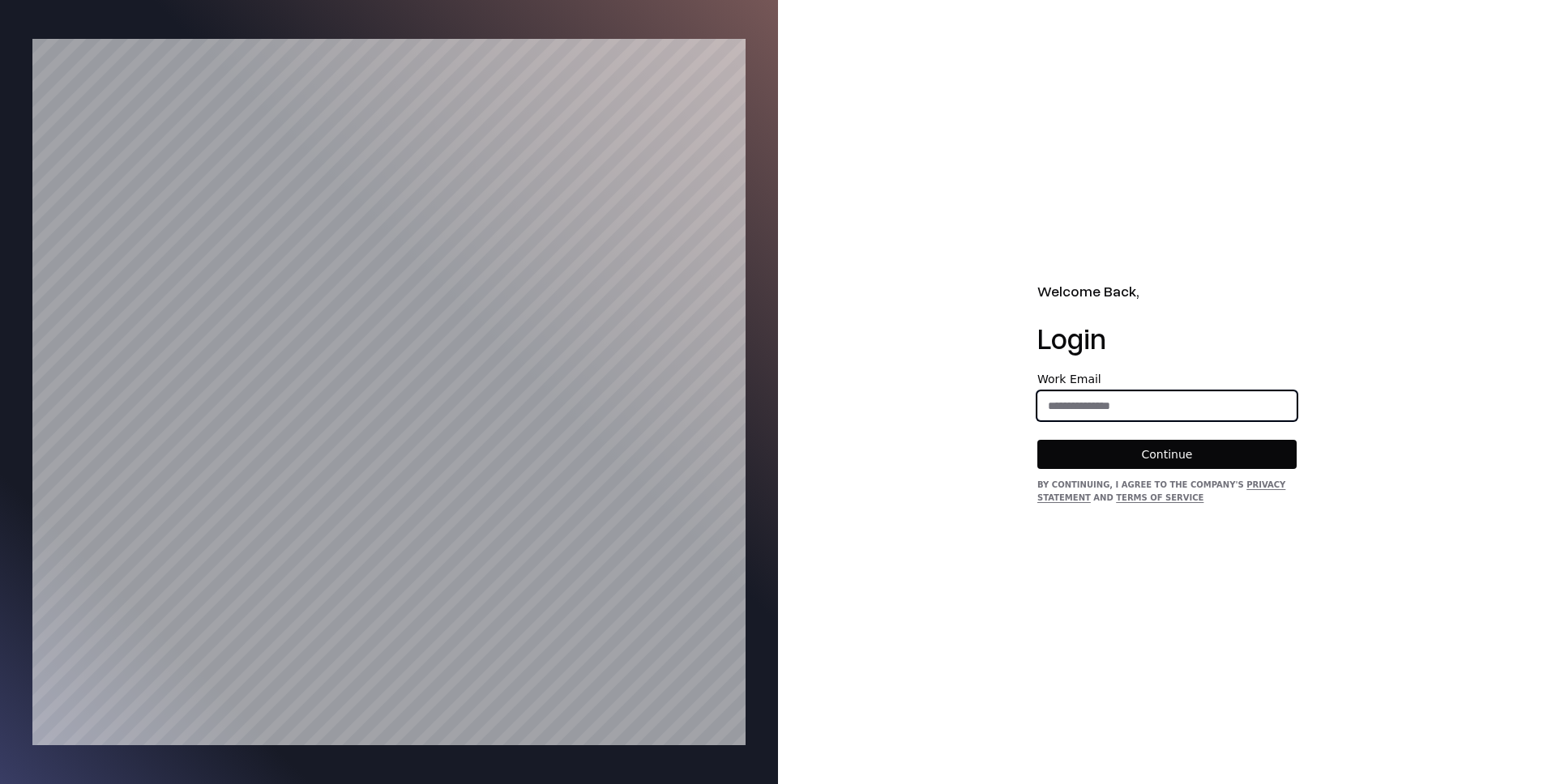
click at [1113, 408] on input "email" at bounding box center [1166, 406] width 258 height 29
type input "**********"
click at [1152, 453] on button "Continue" at bounding box center [1166, 455] width 259 height 29
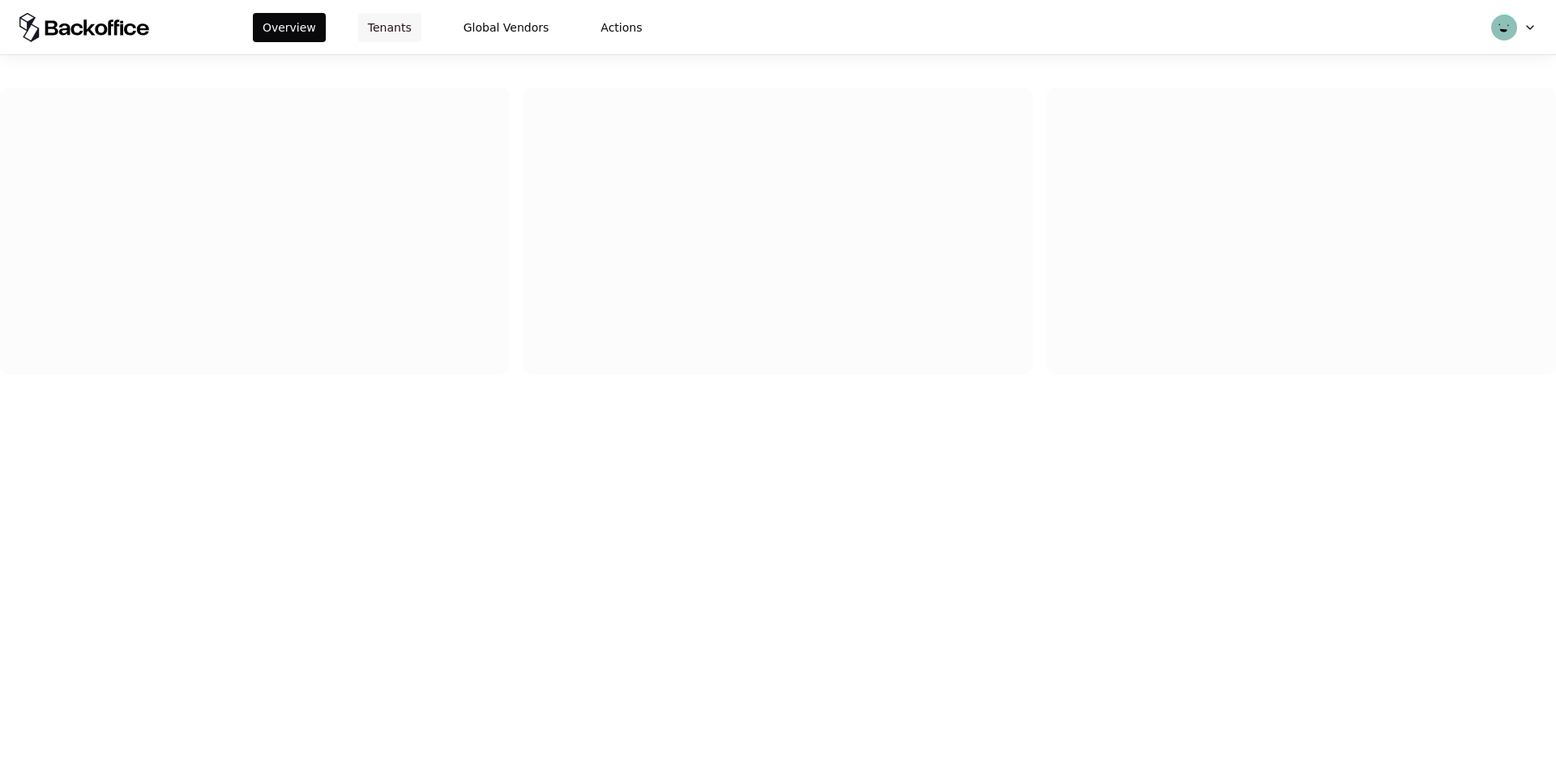
click at [364, 25] on button "Tenants" at bounding box center [390, 28] width 63 height 29
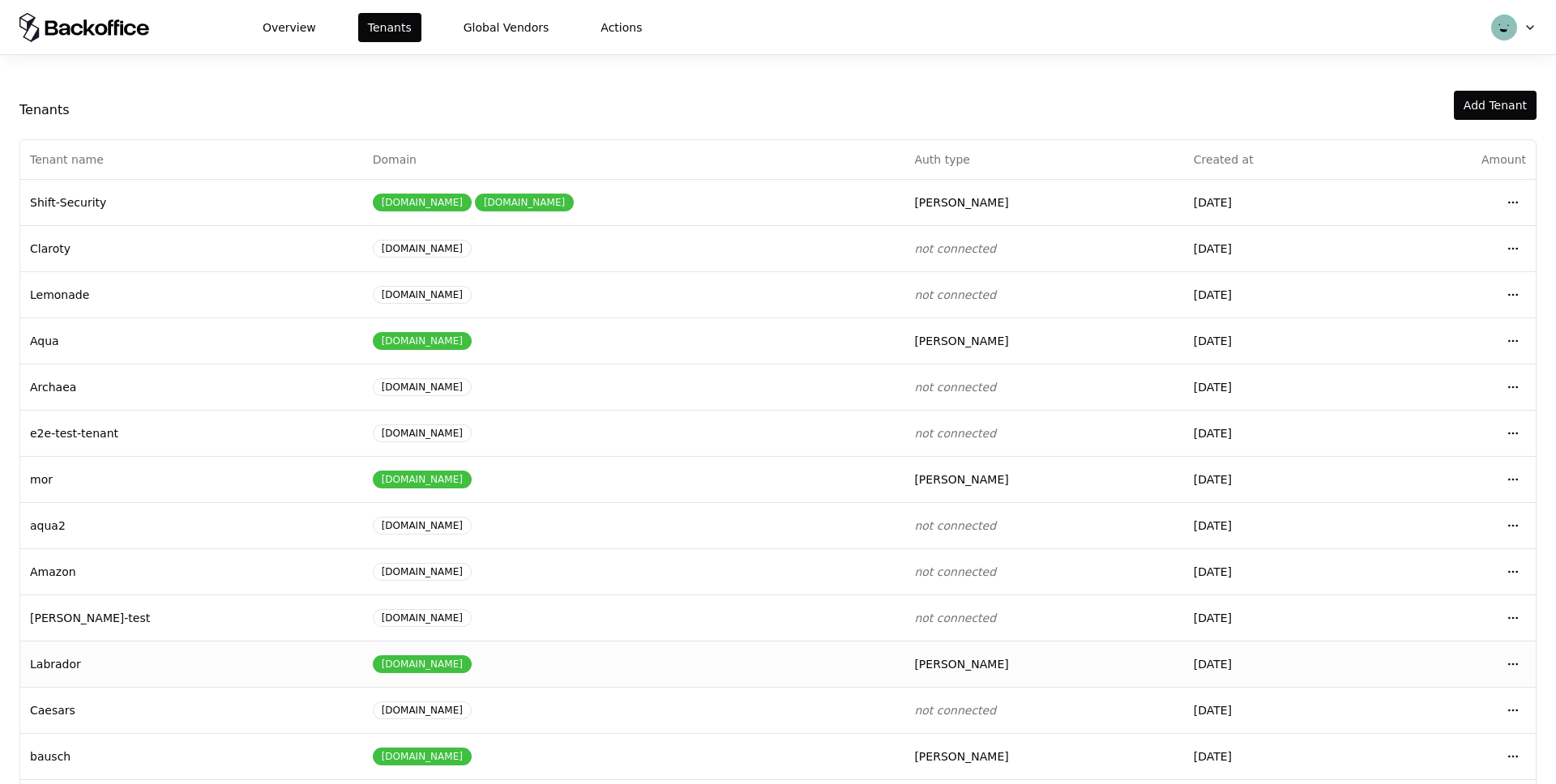
scroll to position [61, 0]
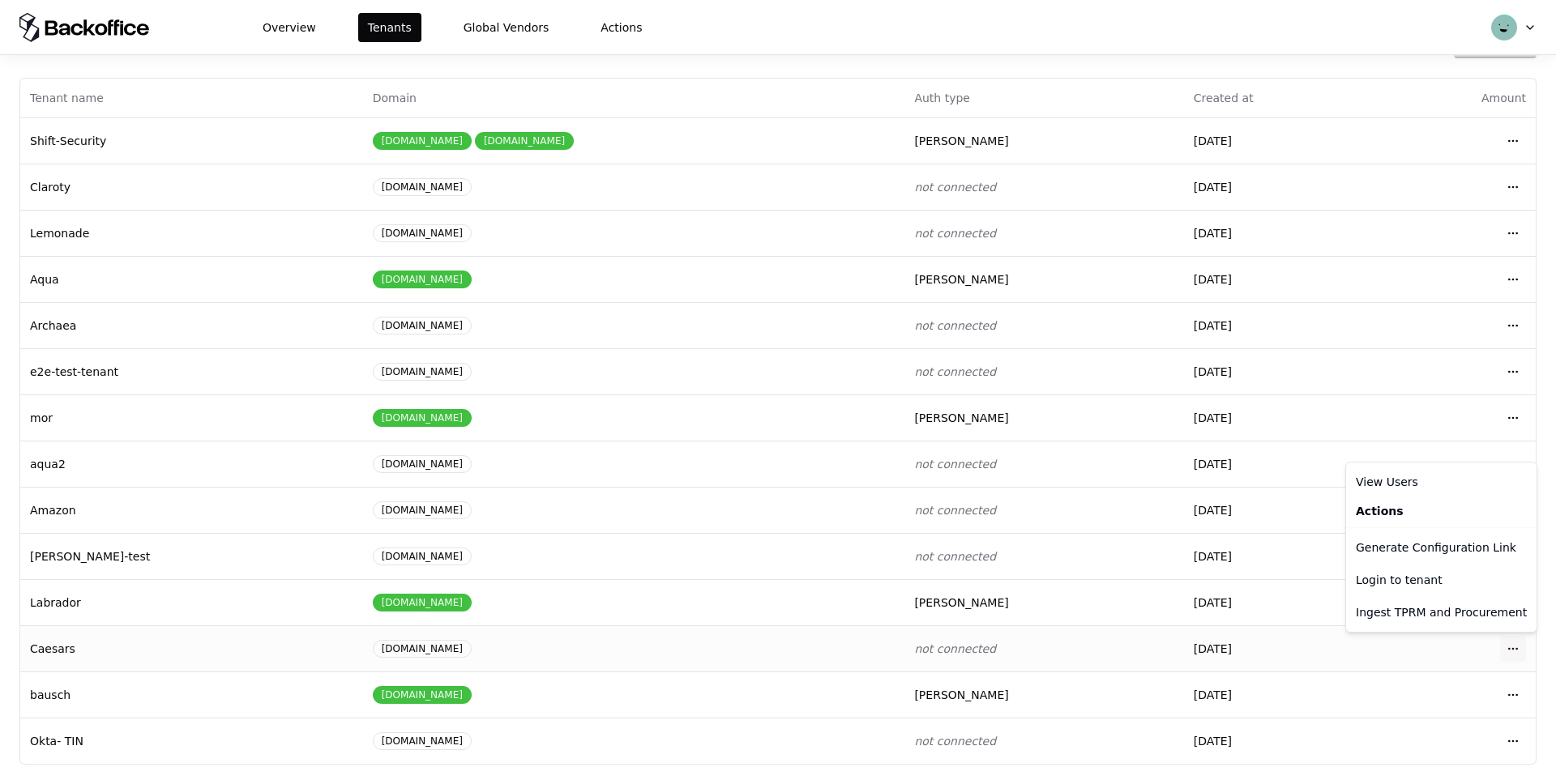
click at [1504, 649] on html "Overview Tenants Global Vendors Actions Tenants Add Tenant Tenant name Domain A…" at bounding box center [778, 392] width 1556 height 784
click at [1404, 579] on div "Login to tenant" at bounding box center [1441, 580] width 184 height 33
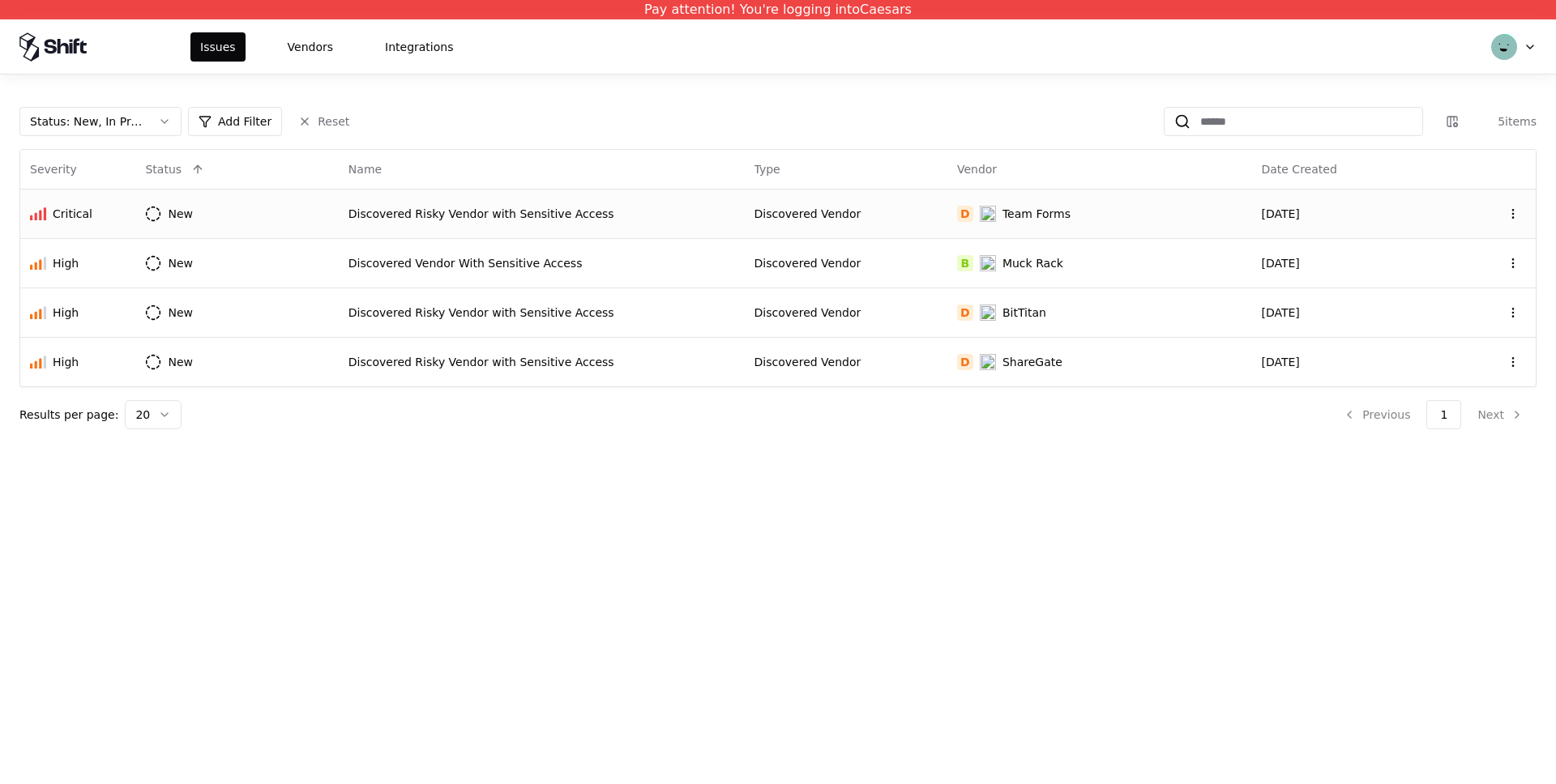
click at [662, 223] on td "Discovered Risky Vendor with Sensitive Access" at bounding box center [542, 213] width 406 height 50
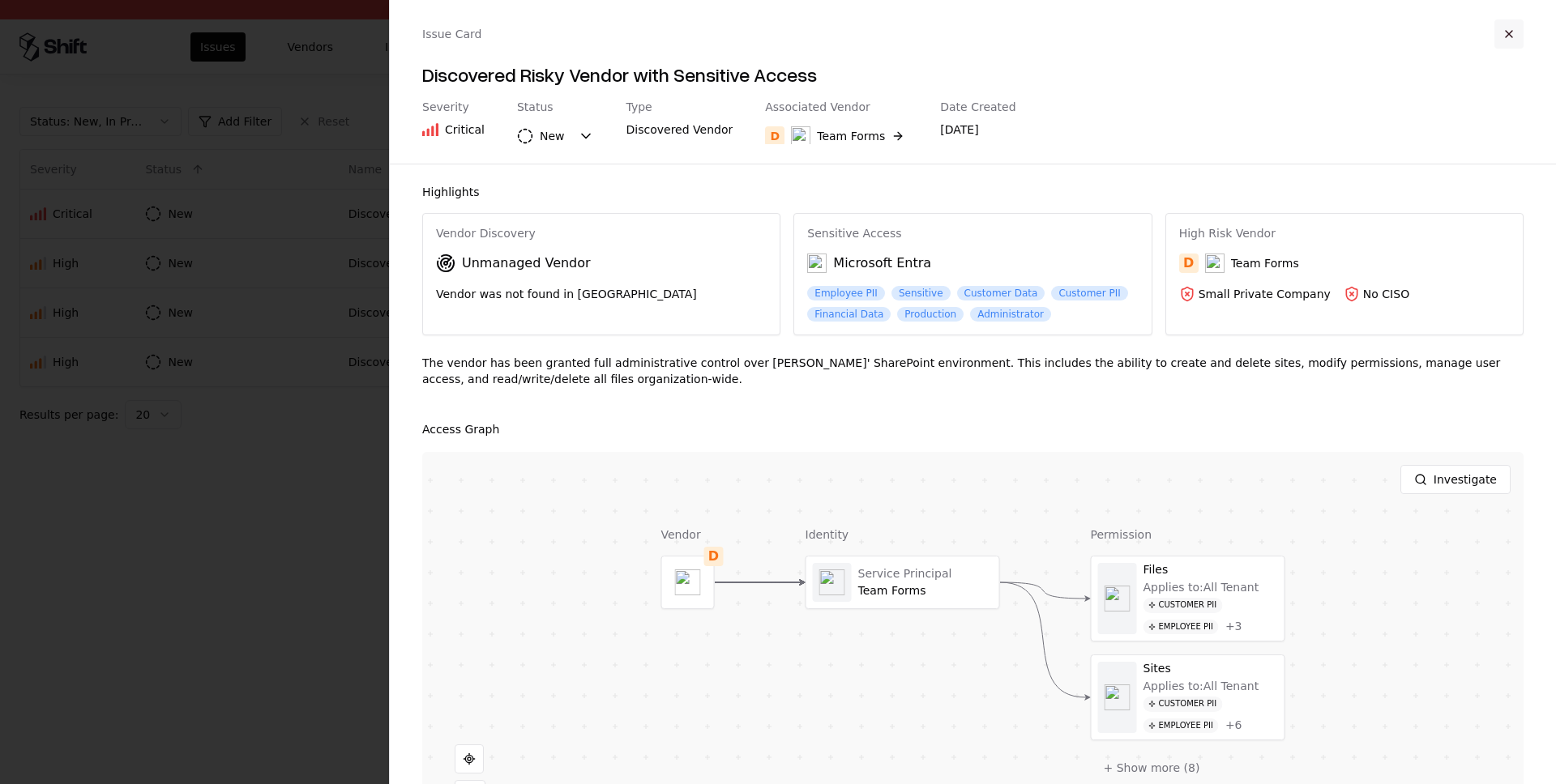
click at [1501, 37] on button "button" at bounding box center [1509, 34] width 29 height 29
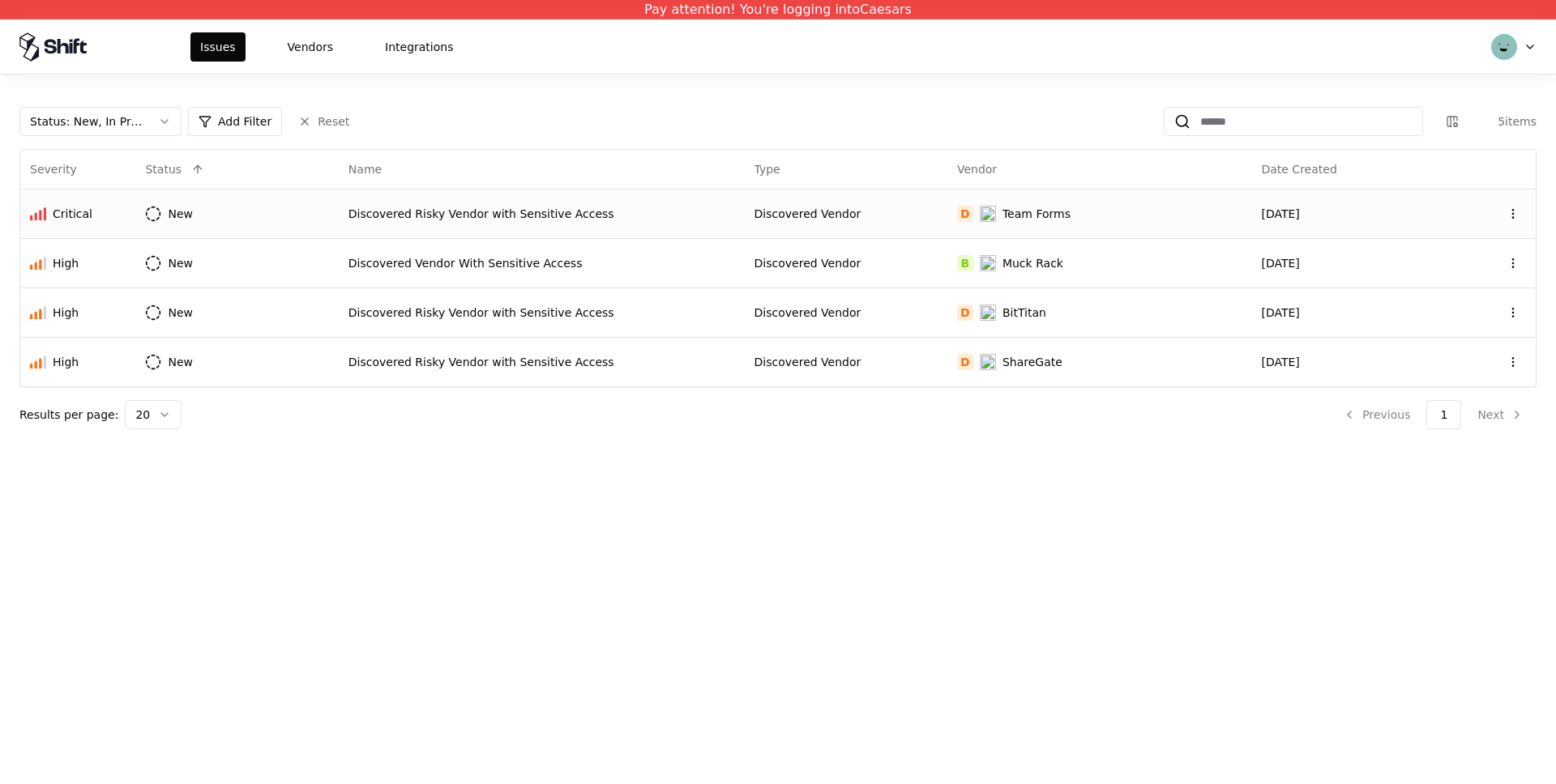
click at [710, 212] on div "Discovered Risky Vendor with Sensitive Access" at bounding box center [542, 213] width 387 height 16
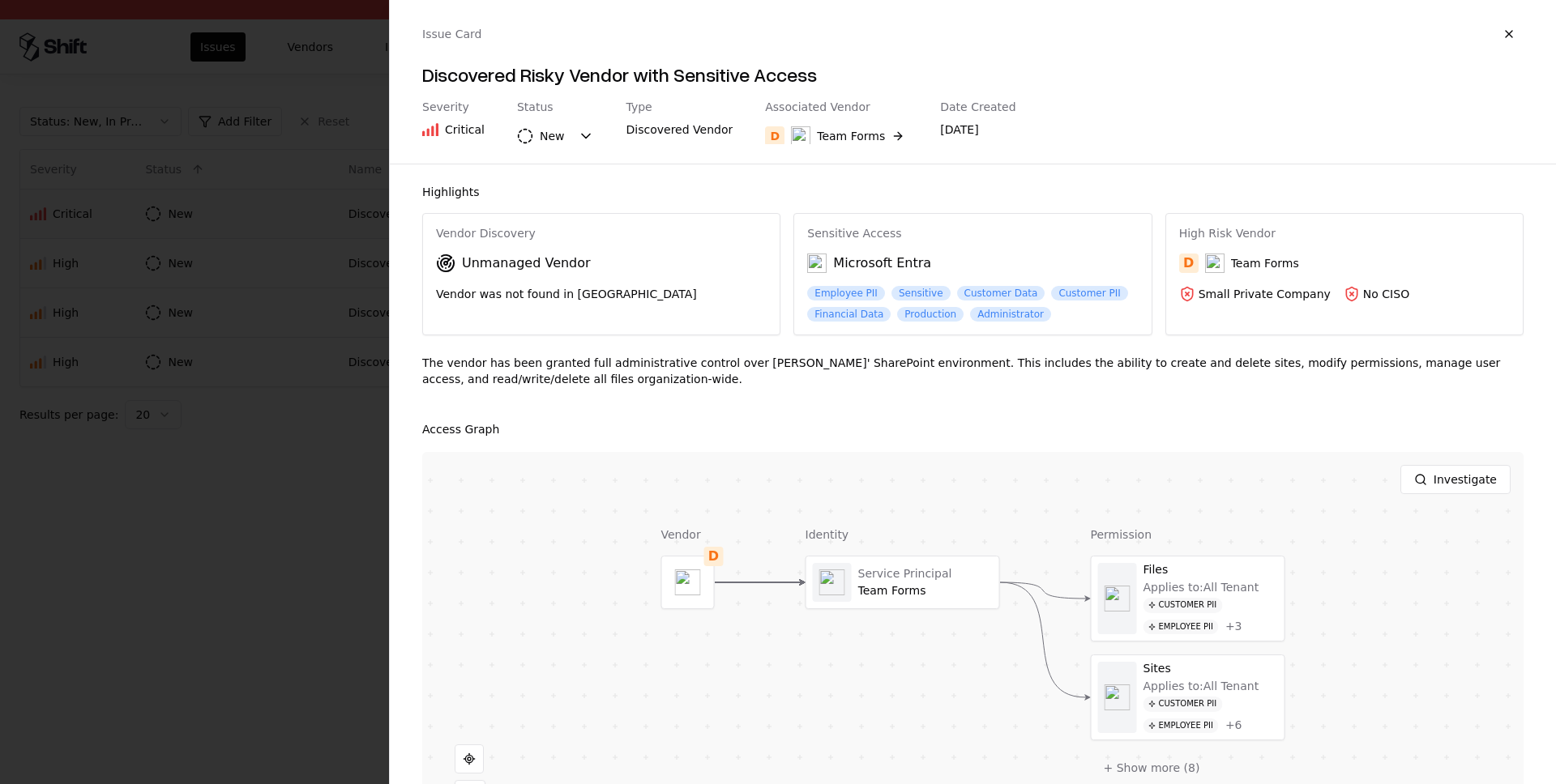
click at [1495, 36] on button "button" at bounding box center [1509, 34] width 29 height 29
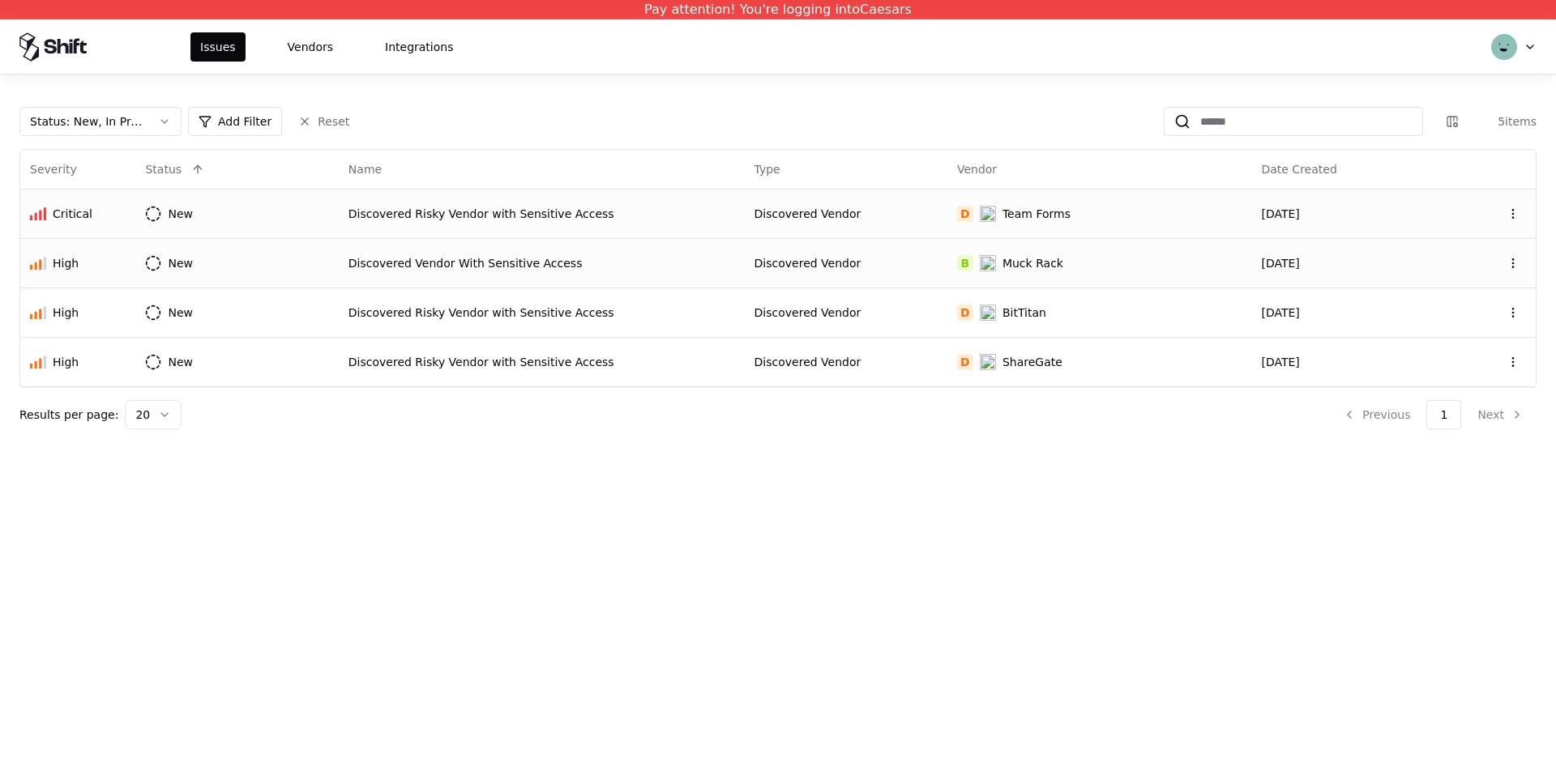
click at [840, 256] on div "Discovered Vendor" at bounding box center [846, 263] width 183 height 16
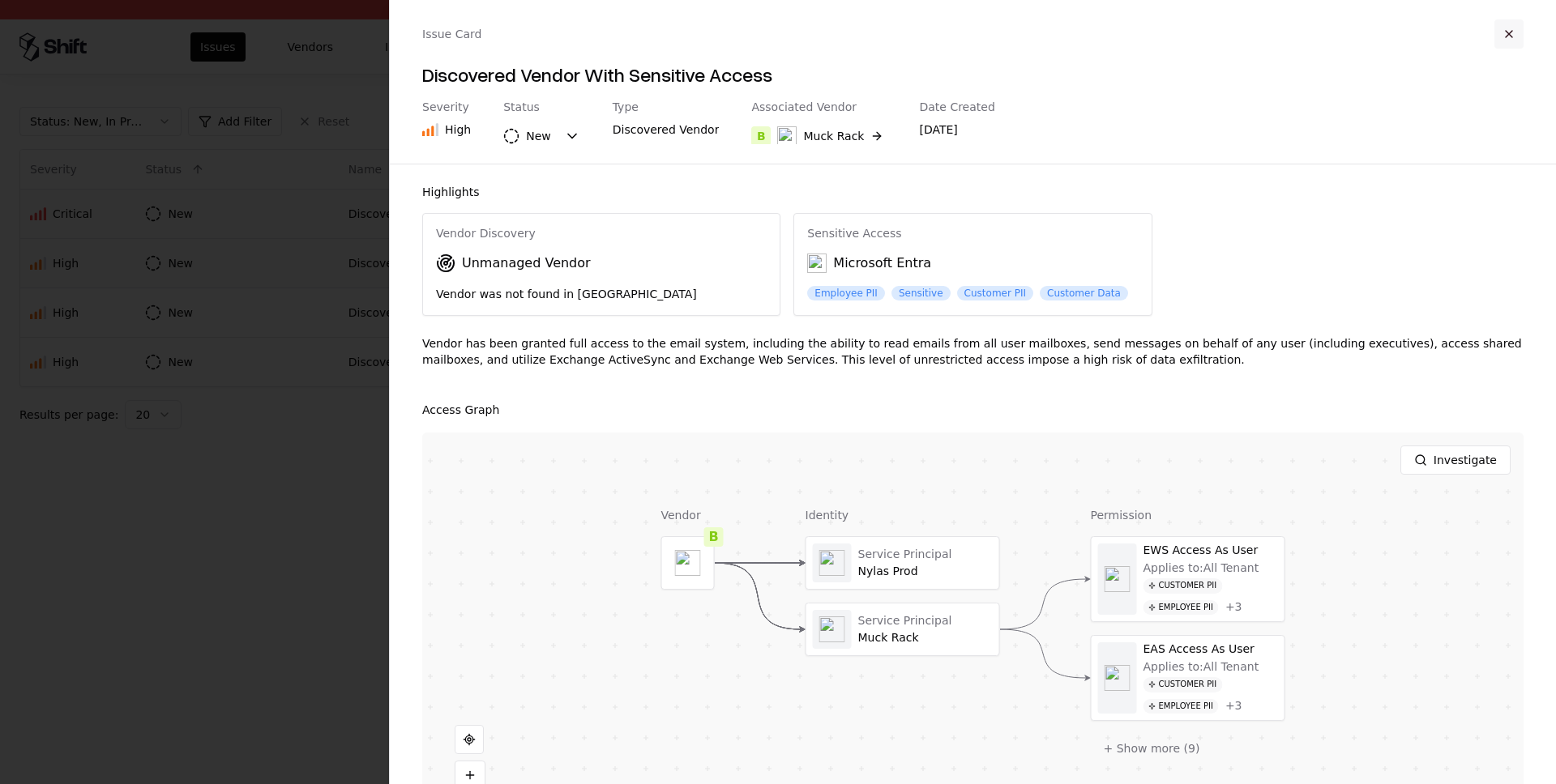
click at [1518, 39] on button "button" at bounding box center [1509, 34] width 29 height 29
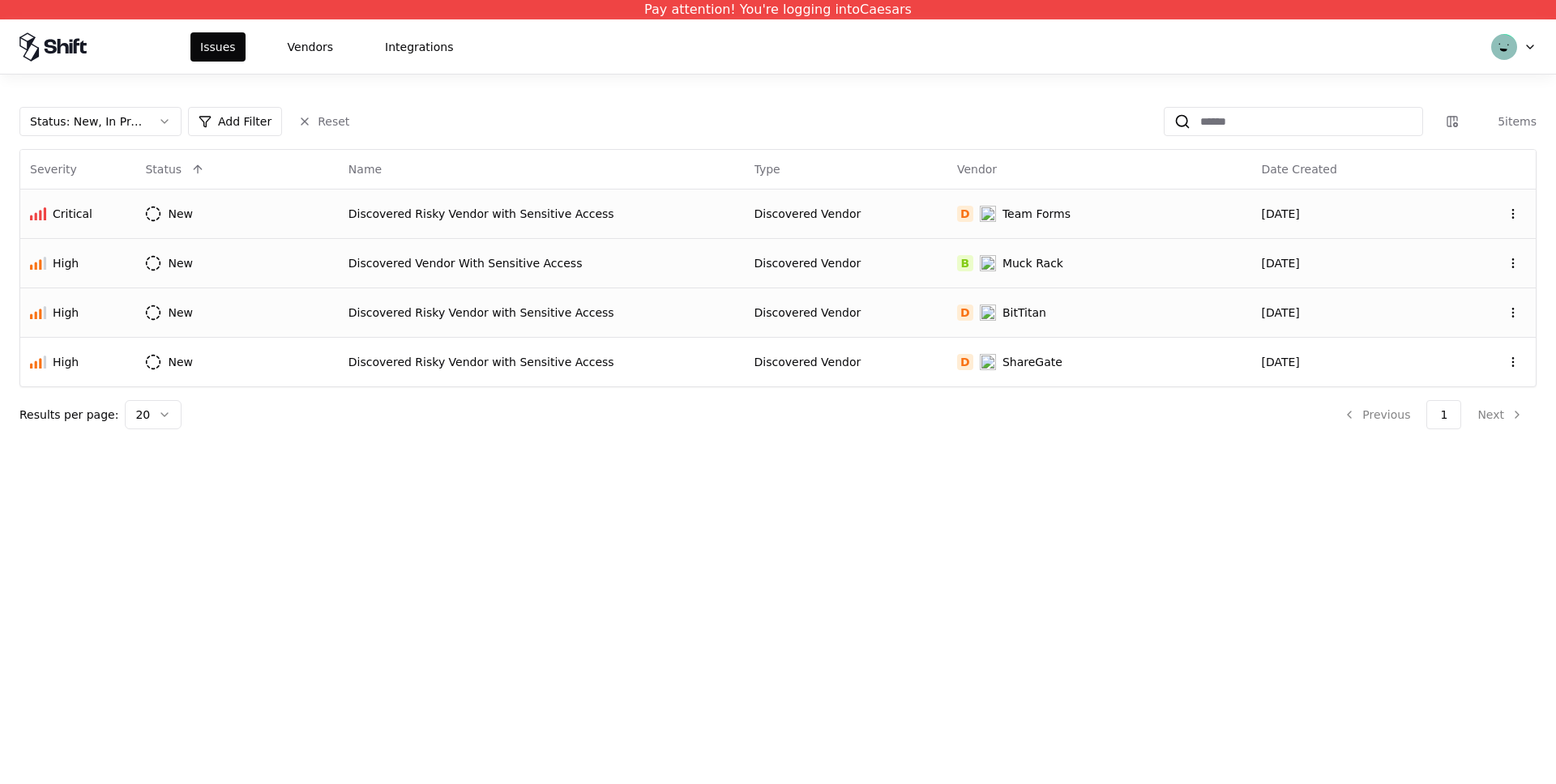
click at [729, 306] on div "Discovered Risky Vendor with Sensitive Access" at bounding box center [542, 312] width 387 height 16
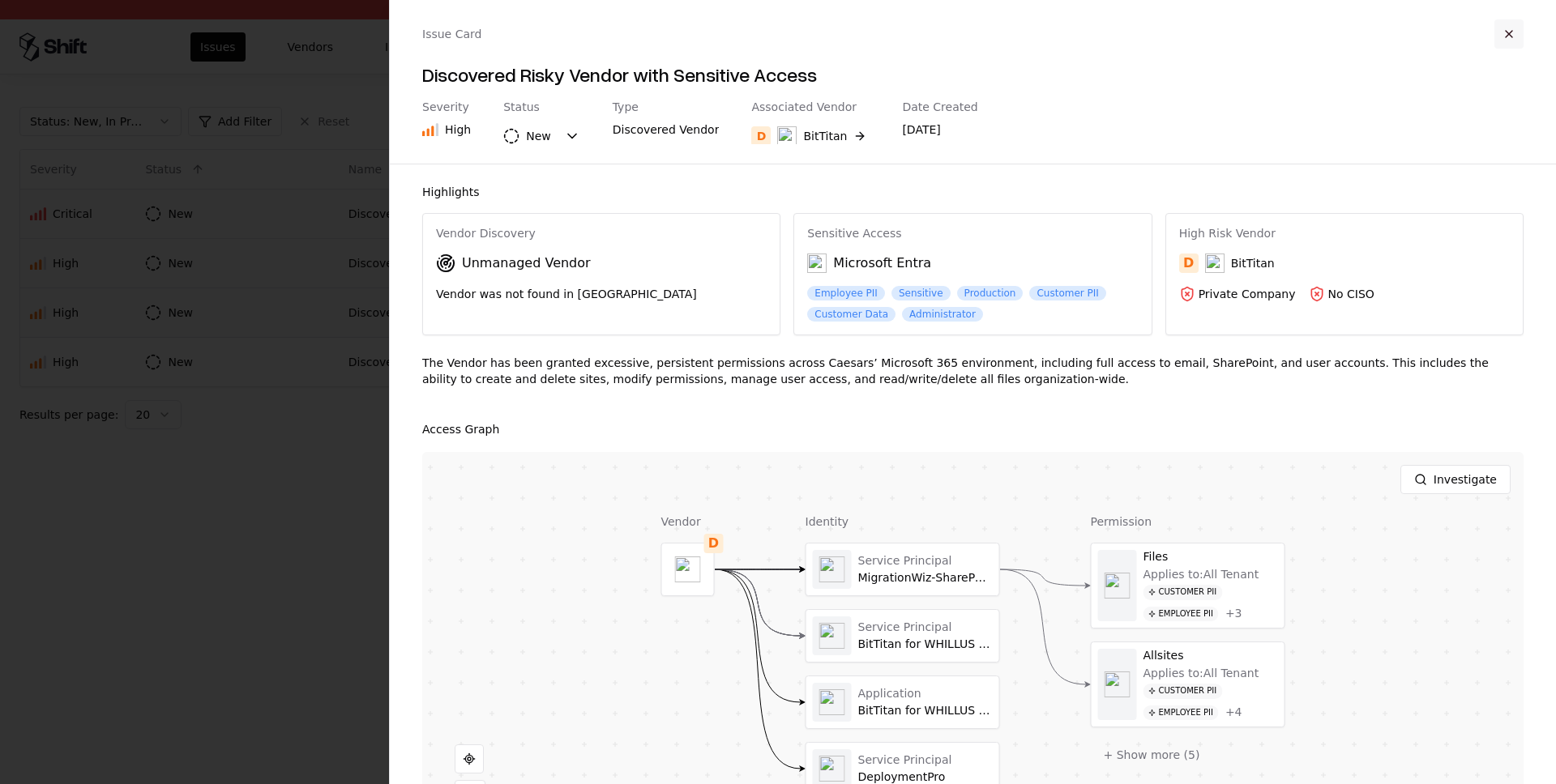
click at [1506, 31] on button "button" at bounding box center [1509, 34] width 29 height 29
